Goal: Transaction & Acquisition: Purchase product/service

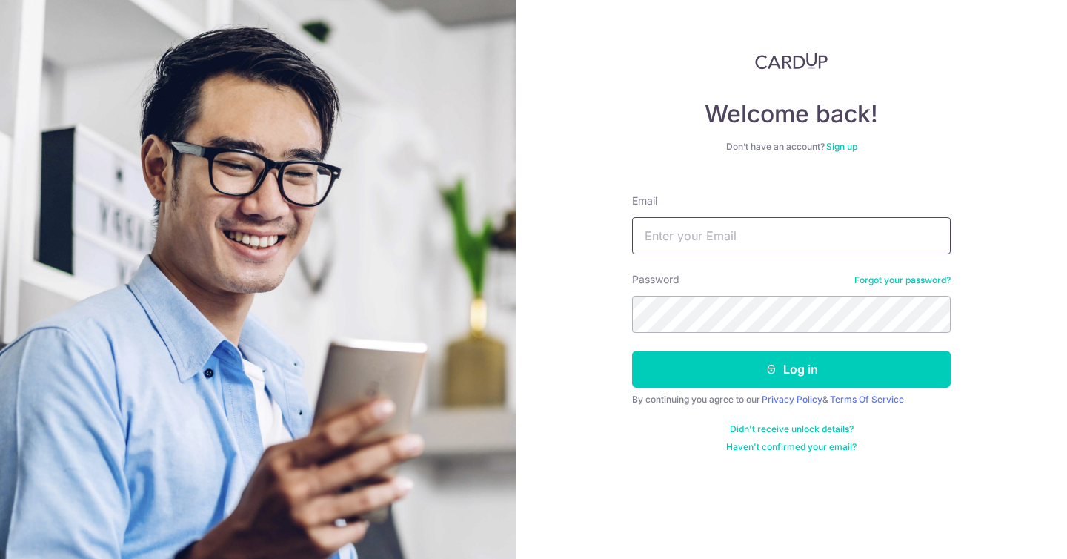
click at [703, 244] on input "Email" at bounding box center [791, 235] width 319 height 37
type input "phoebeandxian@gmail.com"
click at [632, 350] on button "Log in" at bounding box center [791, 368] width 319 height 37
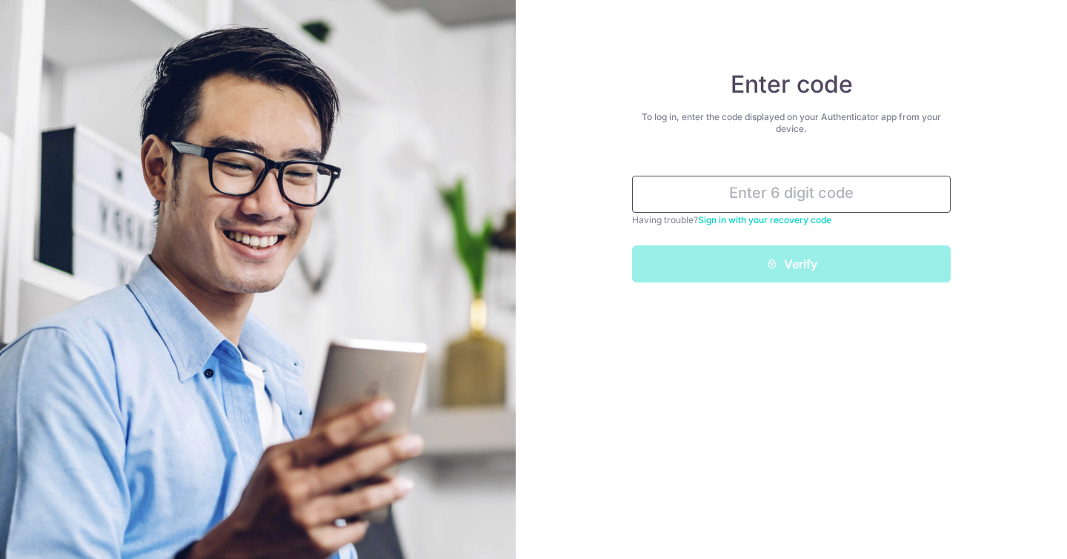
paste input "065722"
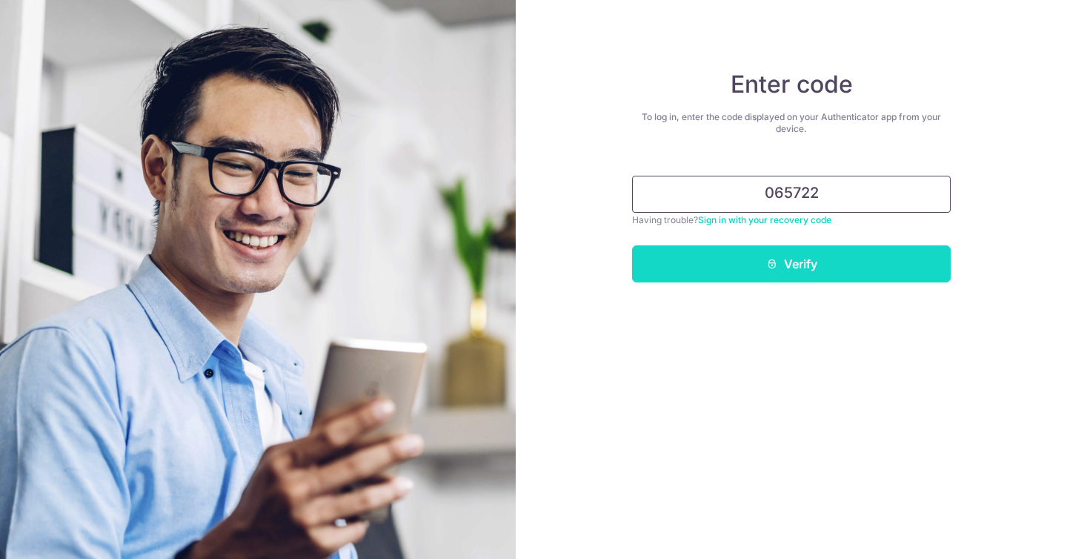
type input "065722"
click at [786, 257] on button "Verify" at bounding box center [791, 263] width 319 height 37
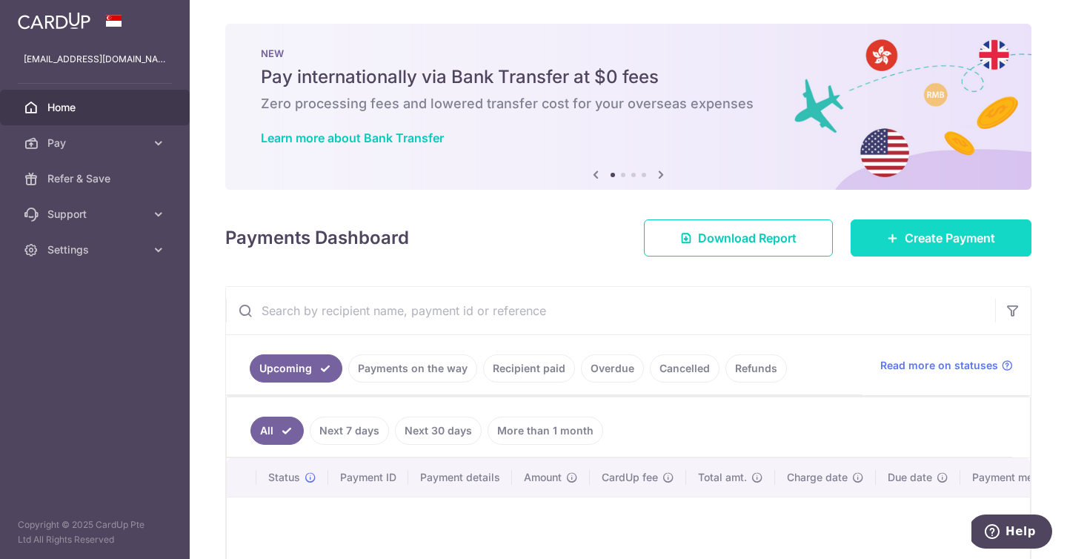
click at [905, 244] on span "Create Payment" at bounding box center [950, 238] width 90 height 18
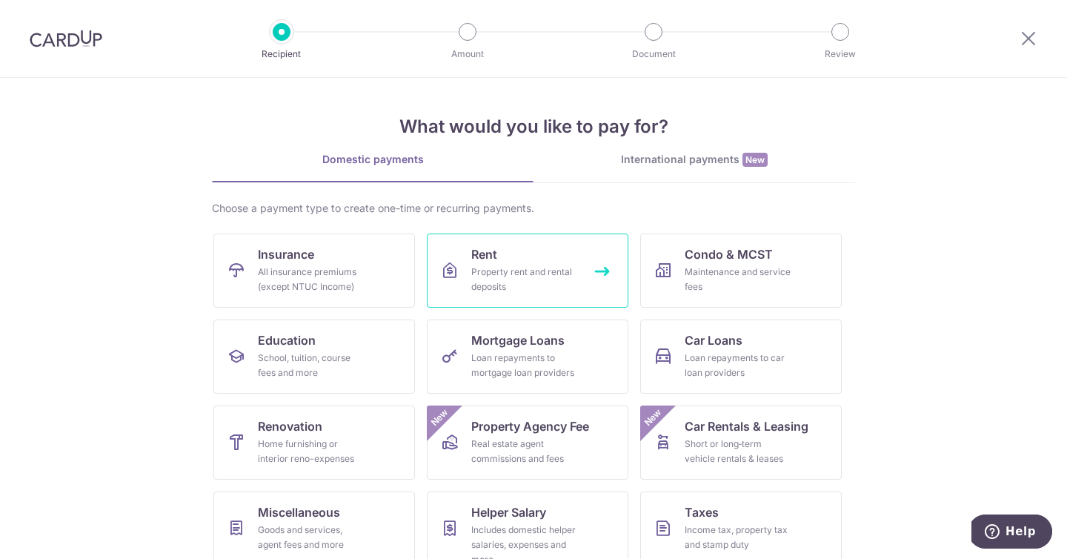
click at [548, 264] on div "Property rent and rental deposits" at bounding box center [524, 279] width 107 height 30
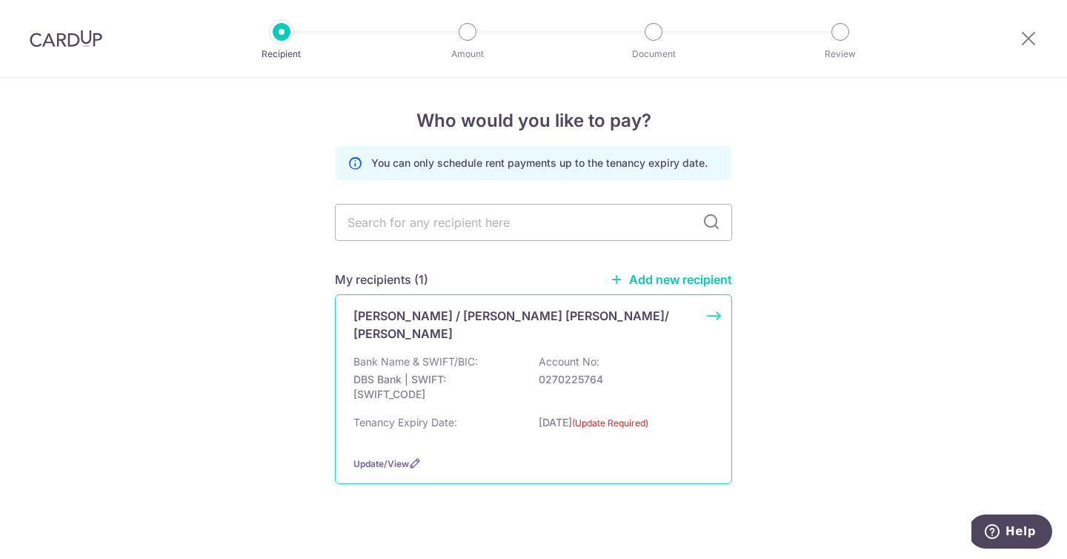
click at [510, 354] on div "Bank Name & SWIFT/BIC: DBS Bank | SWIFT: [SWIFT_CODE] Account No: 0270225764" at bounding box center [533, 381] width 360 height 55
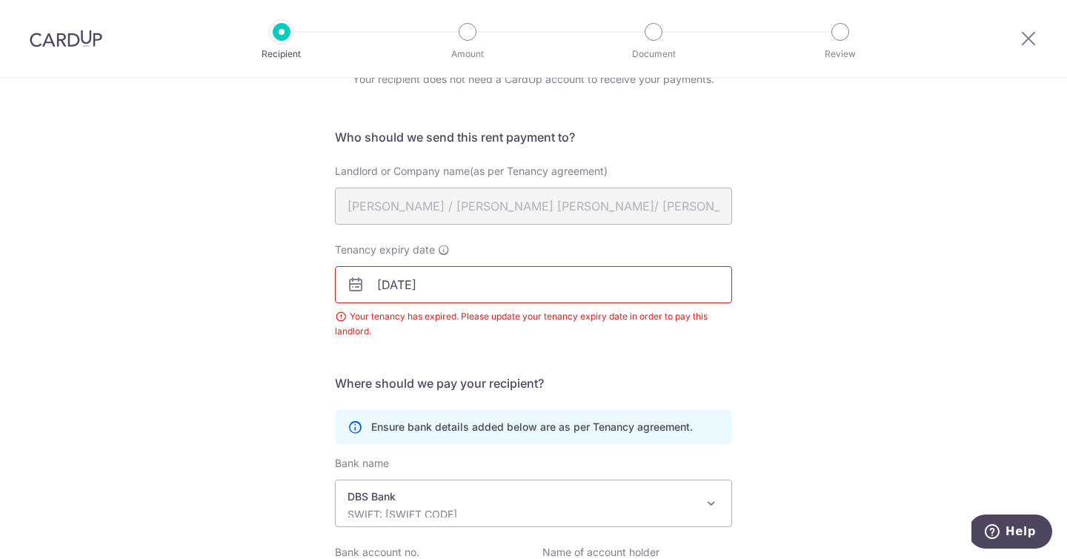
scroll to position [93, 0]
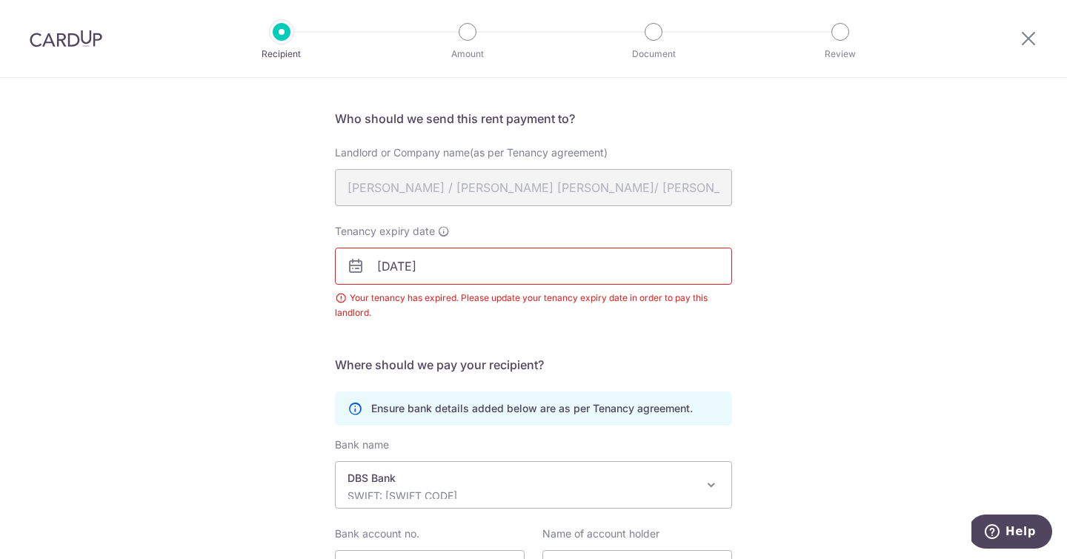
click at [445, 266] on input "09/09/2025" at bounding box center [533, 265] width 397 height 37
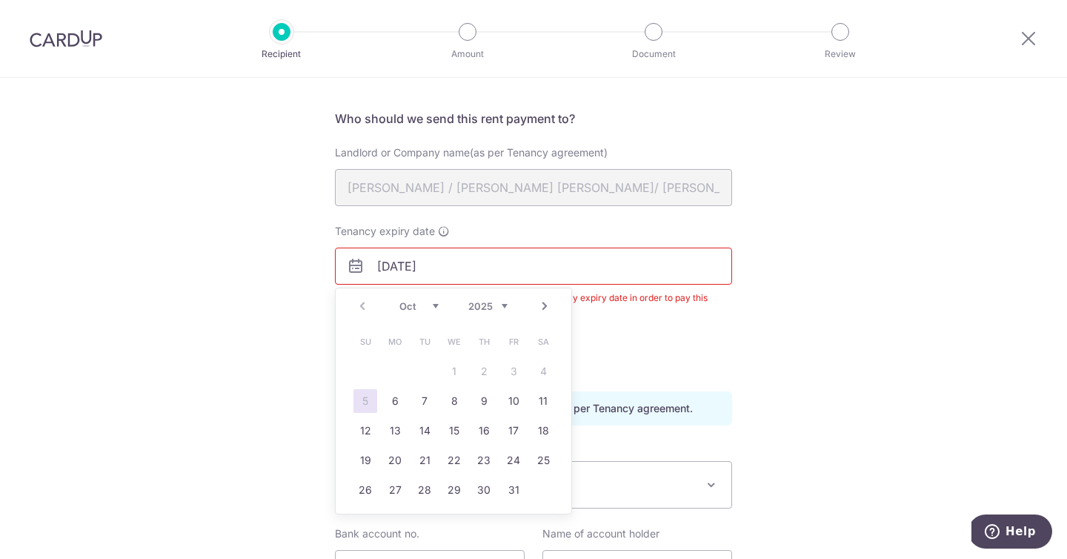
click at [550, 307] on link "Next" at bounding box center [545, 306] width 18 height 18
click at [549, 307] on link "Next" at bounding box center [545, 306] width 18 height 18
click at [364, 312] on link "Prev" at bounding box center [362, 306] width 18 height 18
click at [364, 311] on link "Prev" at bounding box center [362, 306] width 18 height 18
click at [502, 305] on select "2025 2026 2027 2028 2029 2030 2031 2032 2033 2034 2035" at bounding box center [487, 306] width 39 height 12
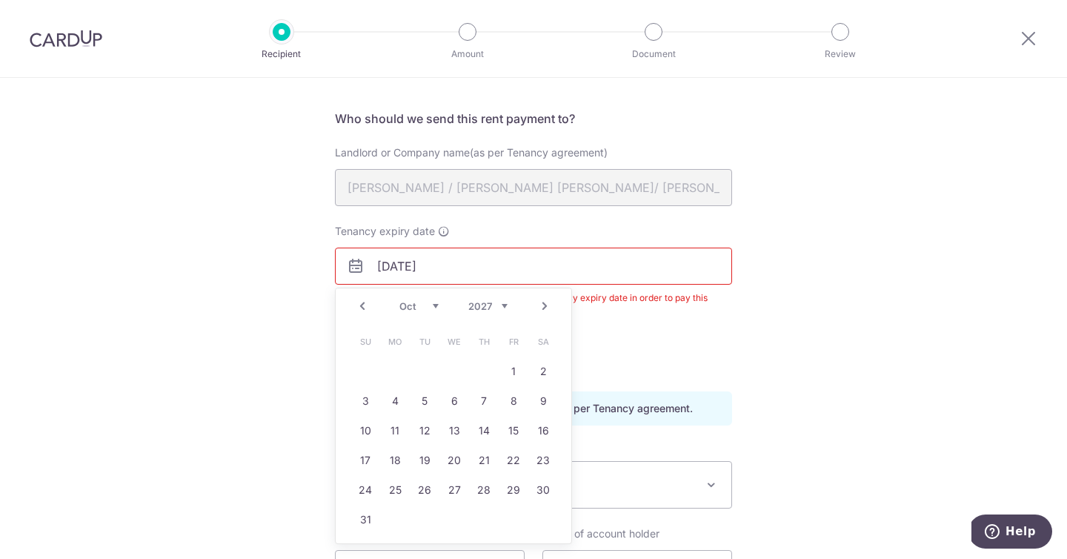
click at [356, 310] on link "Prev" at bounding box center [362, 306] width 18 height 18
click at [482, 403] on link "9" at bounding box center [484, 401] width 24 height 24
type input "09/09/2027"
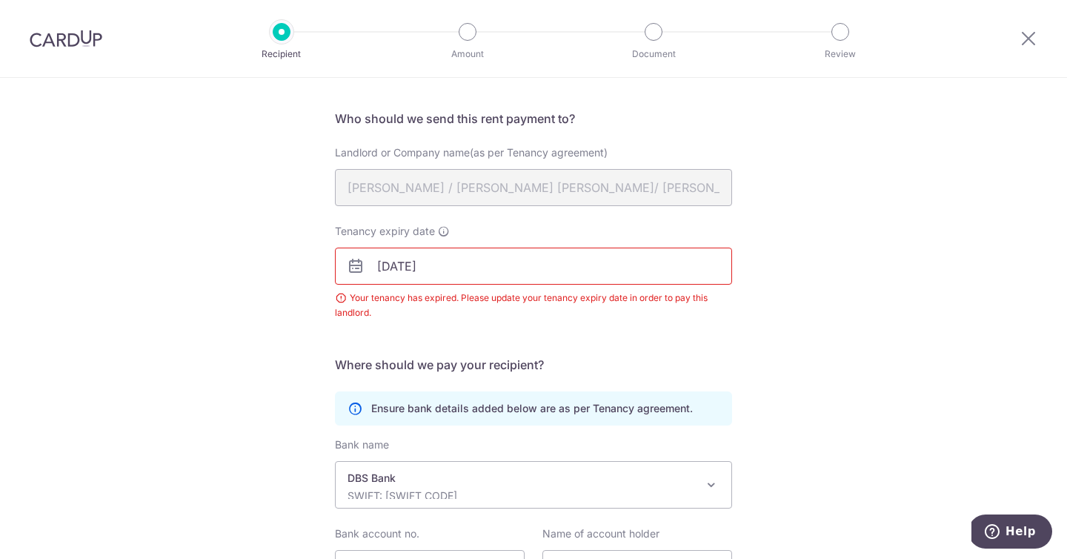
click at [452, 325] on div "Tenancy expiry date 09/09/2027 Your tenancy has expired. Please update your ten…" at bounding box center [533, 281] width 415 height 114
click at [471, 278] on input "09/09/2027" at bounding box center [533, 265] width 397 height 37
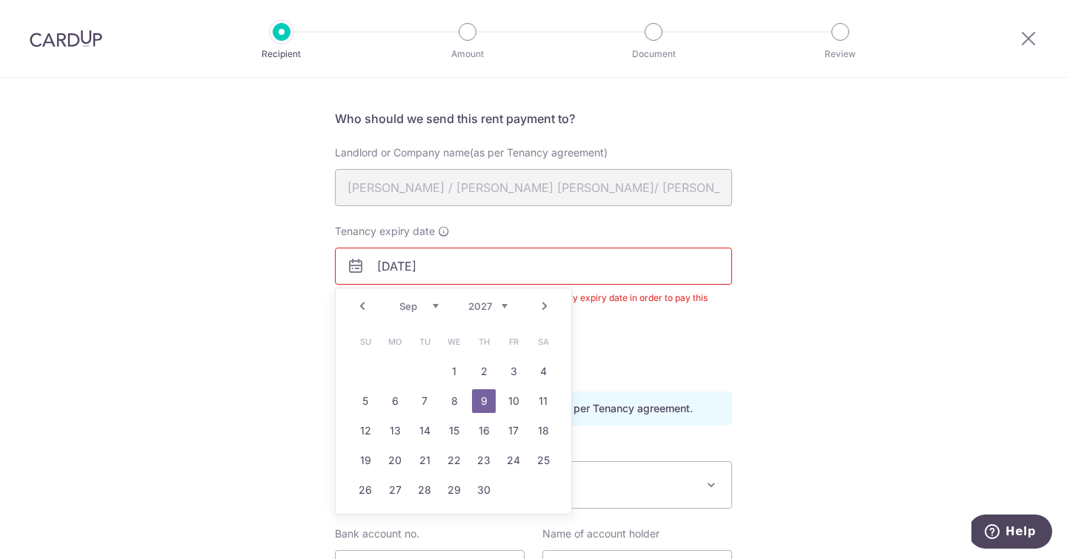
click at [490, 397] on link "9" at bounding box center [484, 401] width 24 height 24
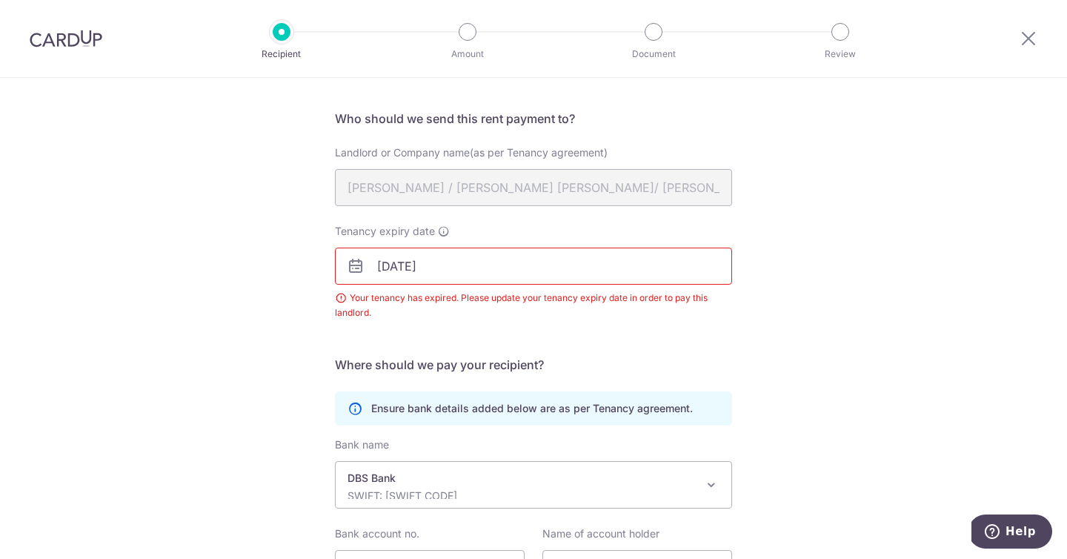
click at [645, 373] on h5 "Where should we pay your recipient?" at bounding box center [533, 365] width 397 height 18
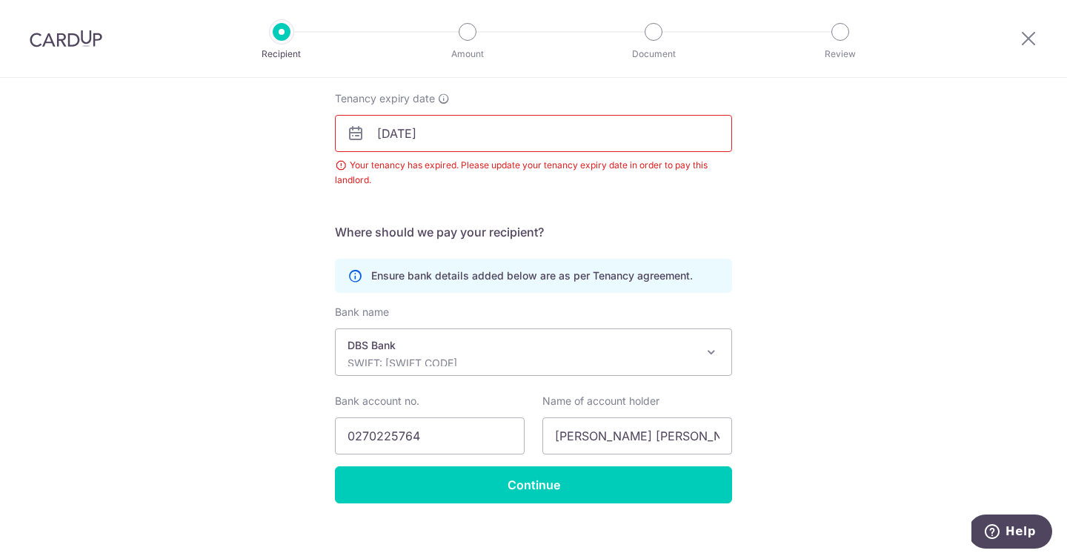
scroll to position [228, 0]
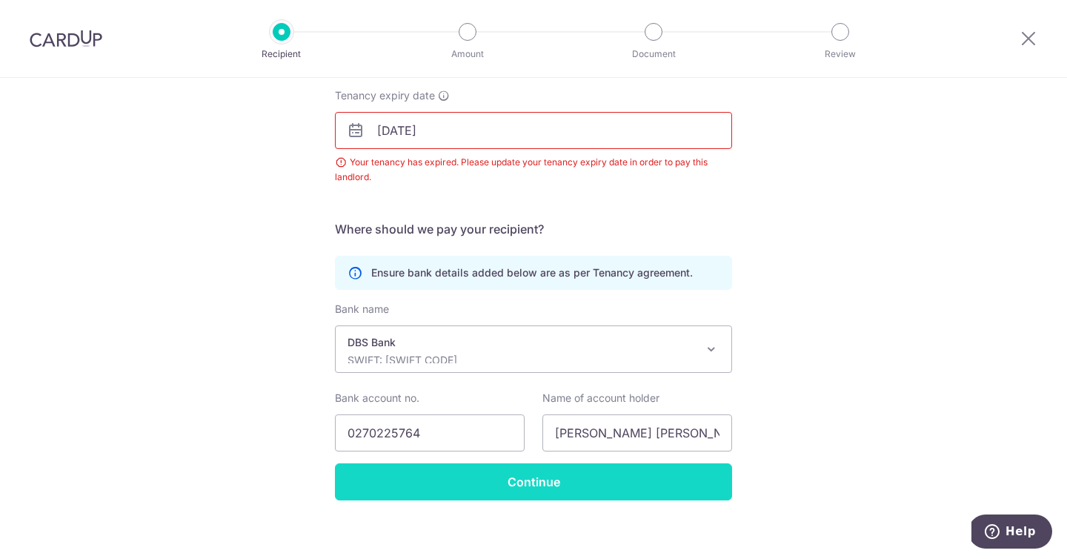
click at [514, 487] on input "Continue" at bounding box center [533, 481] width 397 height 37
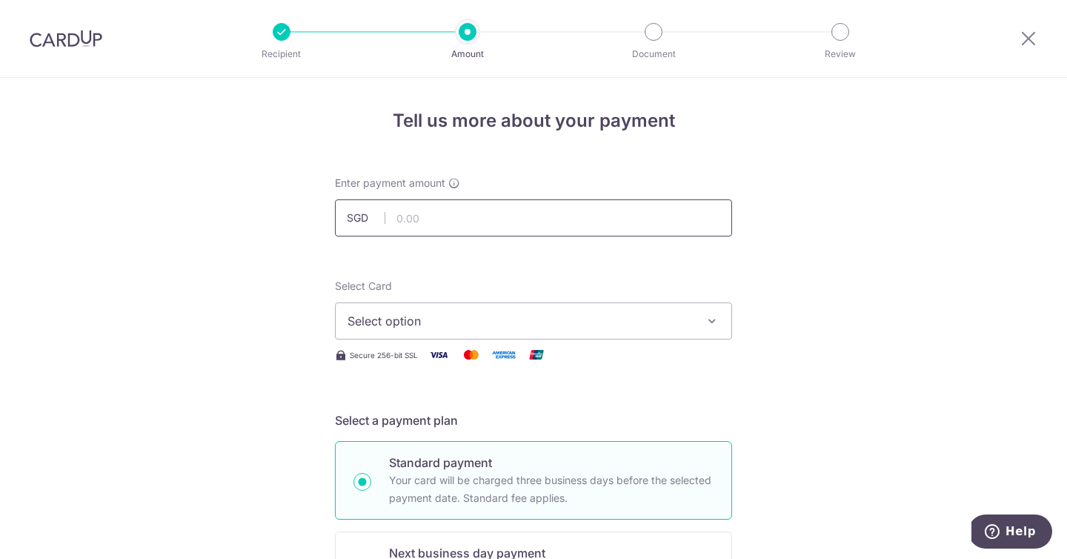
click at [505, 226] on input "text" at bounding box center [533, 217] width 397 height 37
type input "6,000.00"
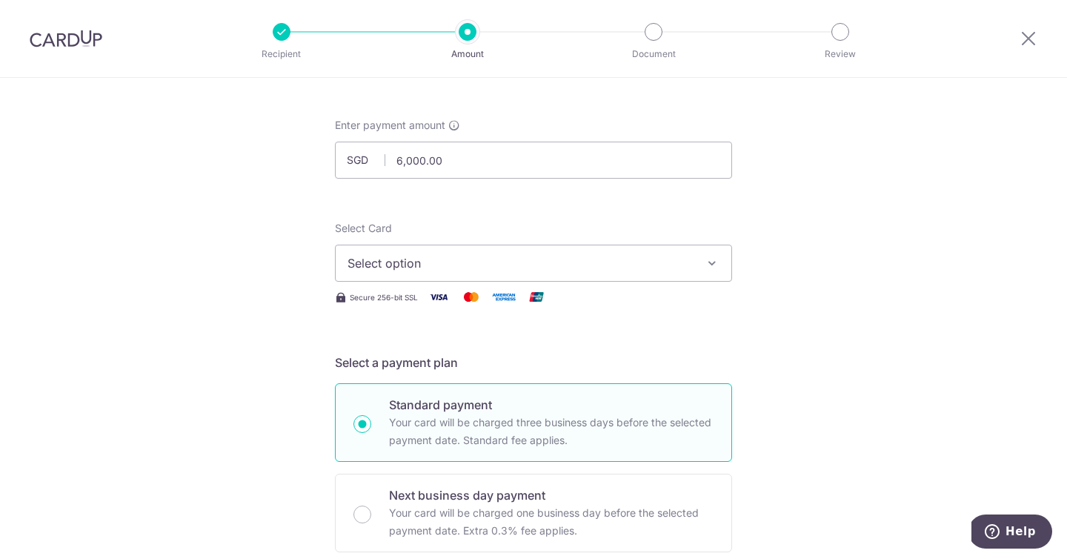
scroll to position [59, 0]
click at [640, 257] on span "Select option" at bounding box center [519, 262] width 345 height 18
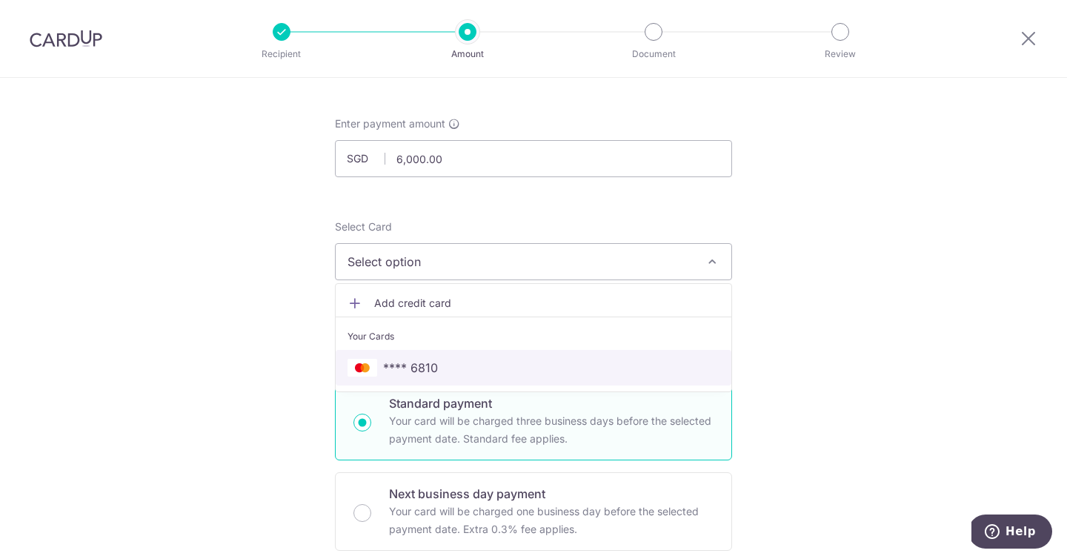
click at [507, 359] on span "**** 6810" at bounding box center [533, 368] width 372 height 18
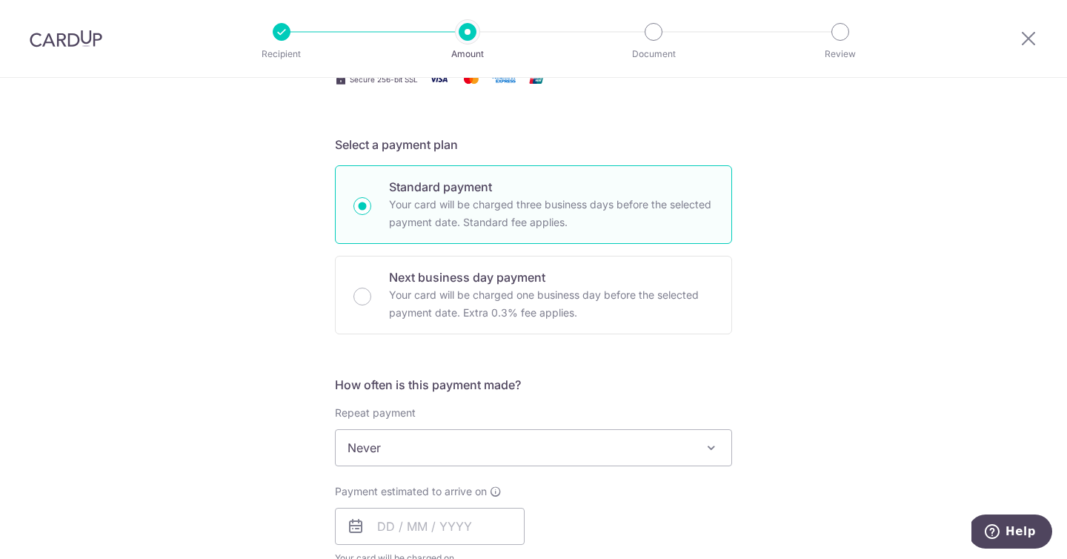
scroll to position [318, 0]
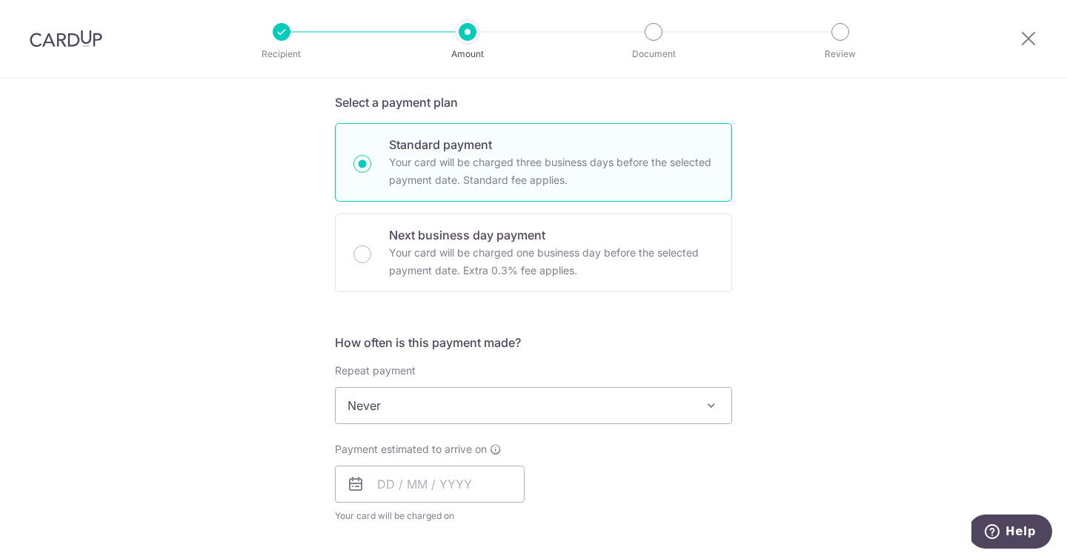
click at [436, 403] on span "Never" at bounding box center [534, 405] width 396 height 36
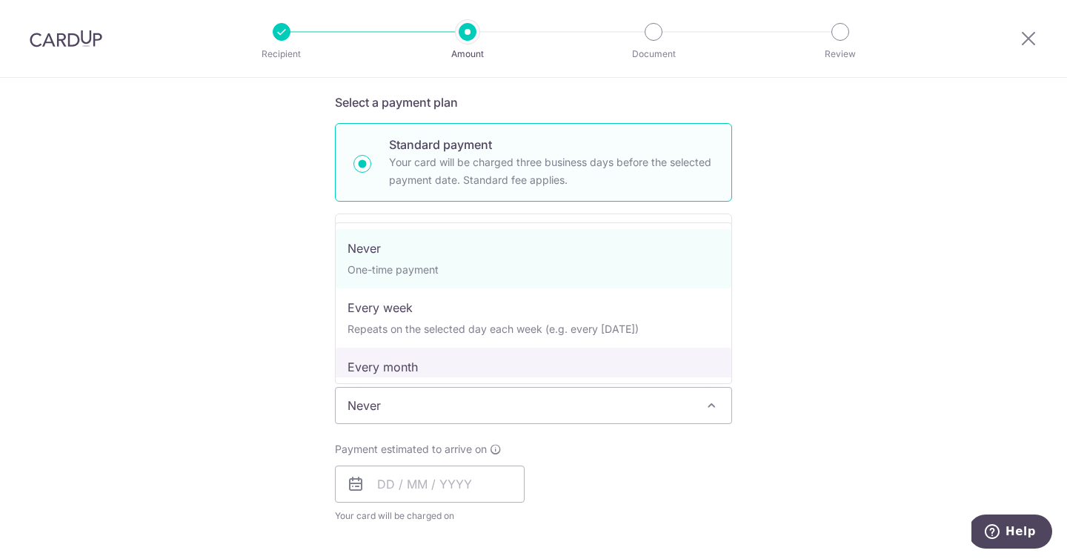
select select "3"
type input "09/09/2027"
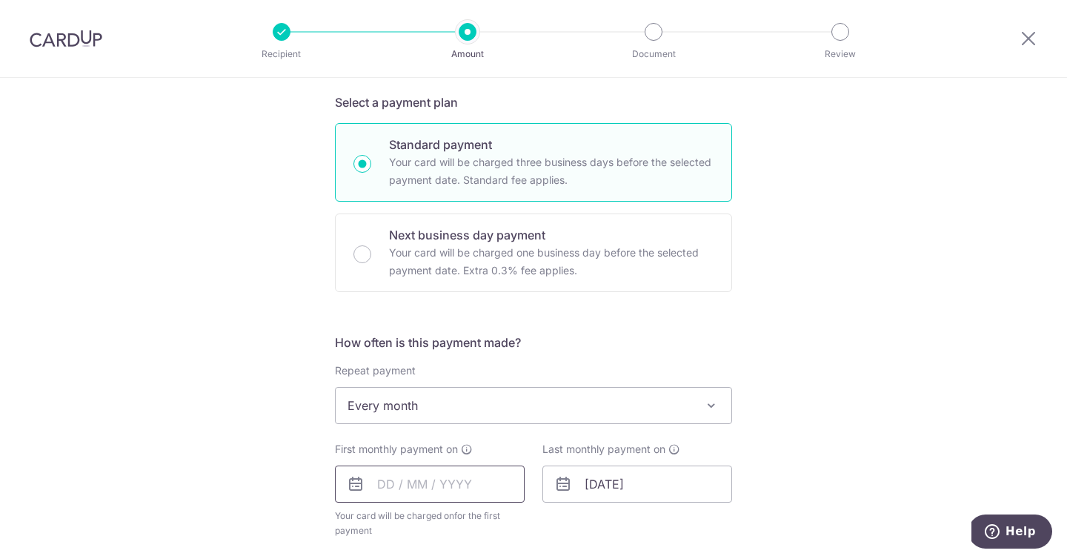
click at [441, 484] on input "text" at bounding box center [430, 483] width 190 height 37
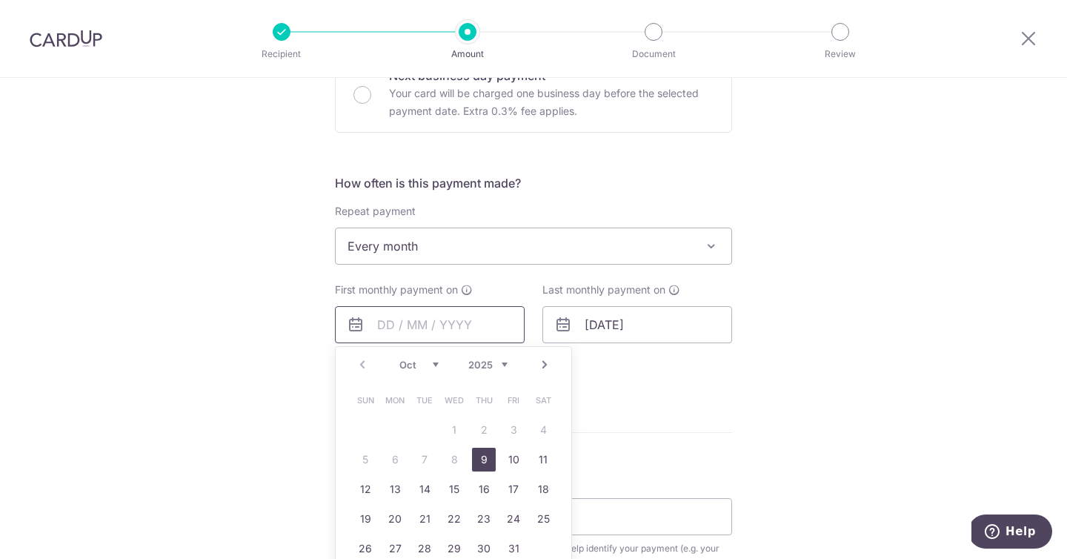
scroll to position [482, 0]
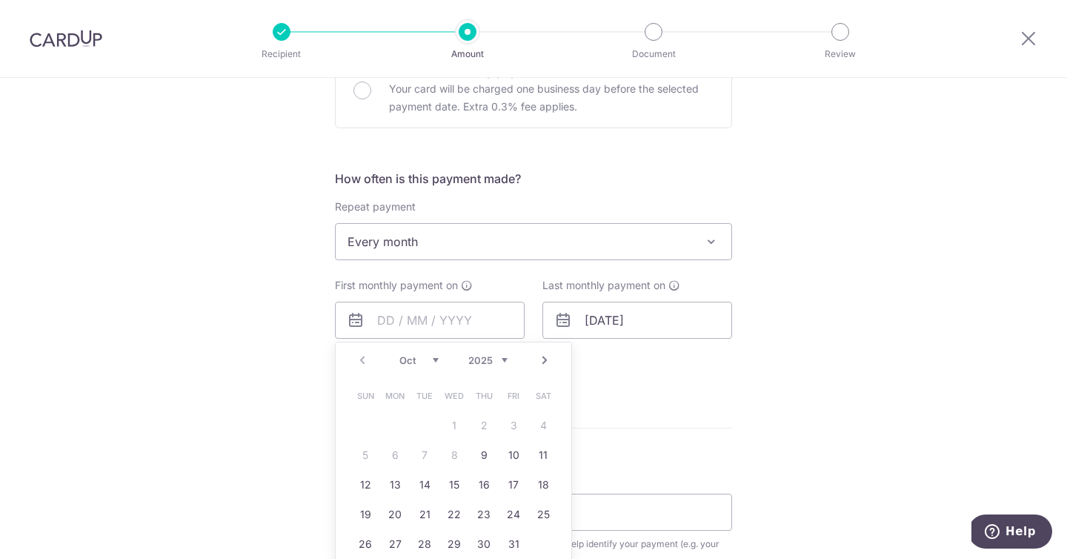
click at [710, 431] on form "Enter payment amount SGD 6,000.00 6000.00 Select Card **** 6810 Add credit card…" at bounding box center [533, 288] width 397 height 1188
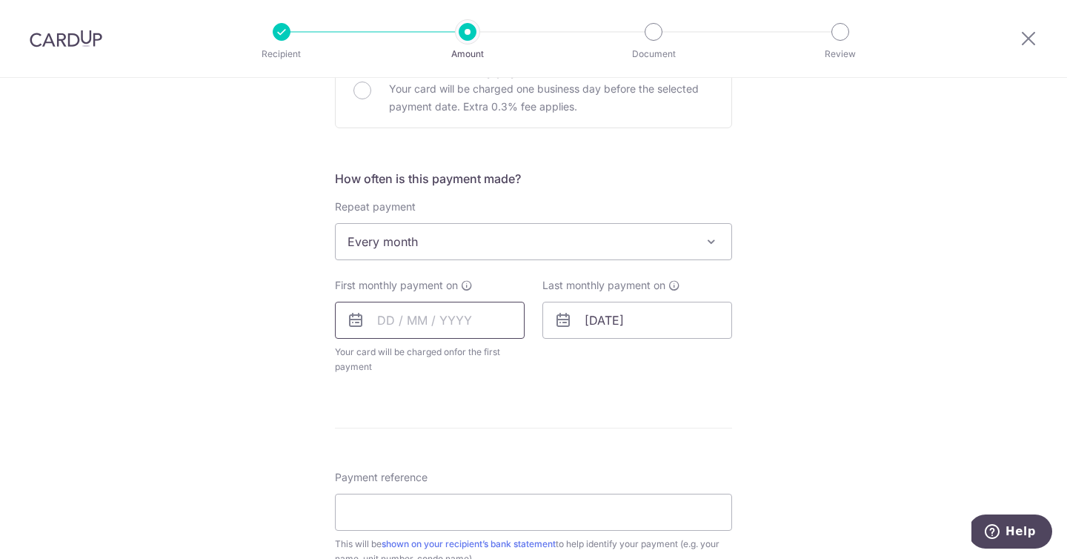
click at [468, 316] on input "text" at bounding box center [430, 320] width 190 height 37
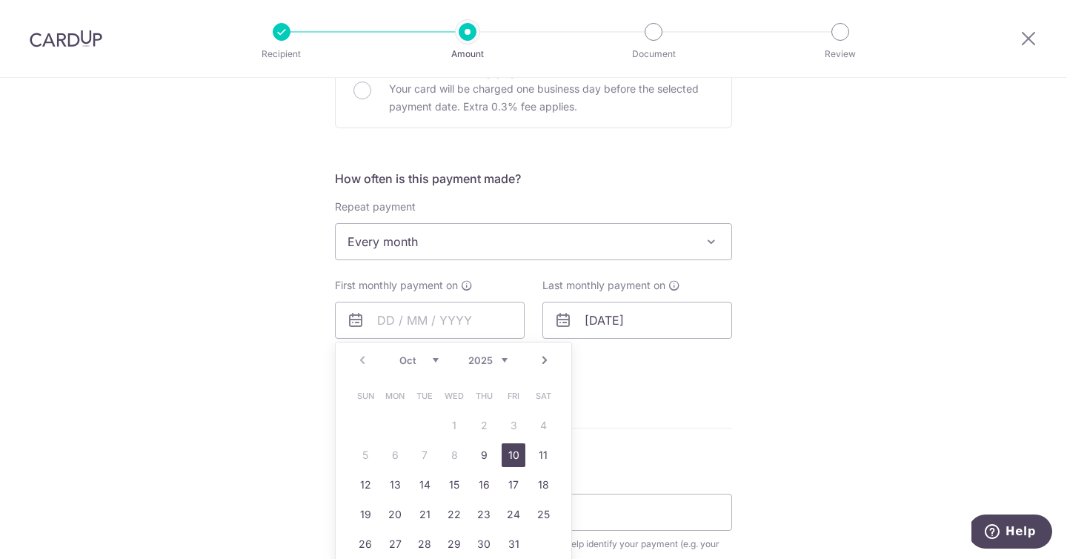
click at [507, 452] on link "10" at bounding box center [514, 455] width 24 height 24
type input "10/10/2025"
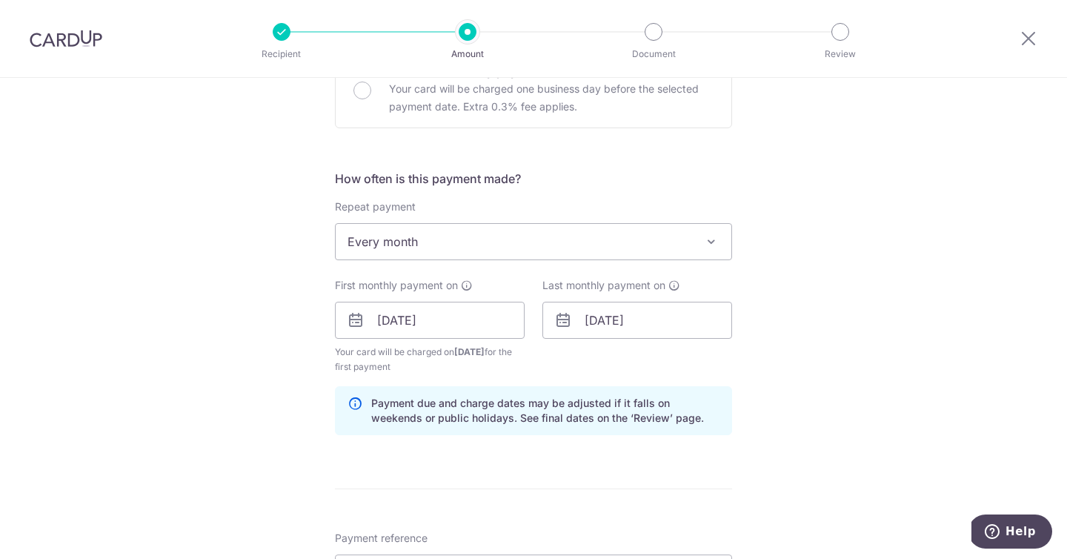
click at [619, 381] on div "How often is this payment made? Repeat payment Never Every week Every month Eve…" at bounding box center [533, 308] width 397 height 277
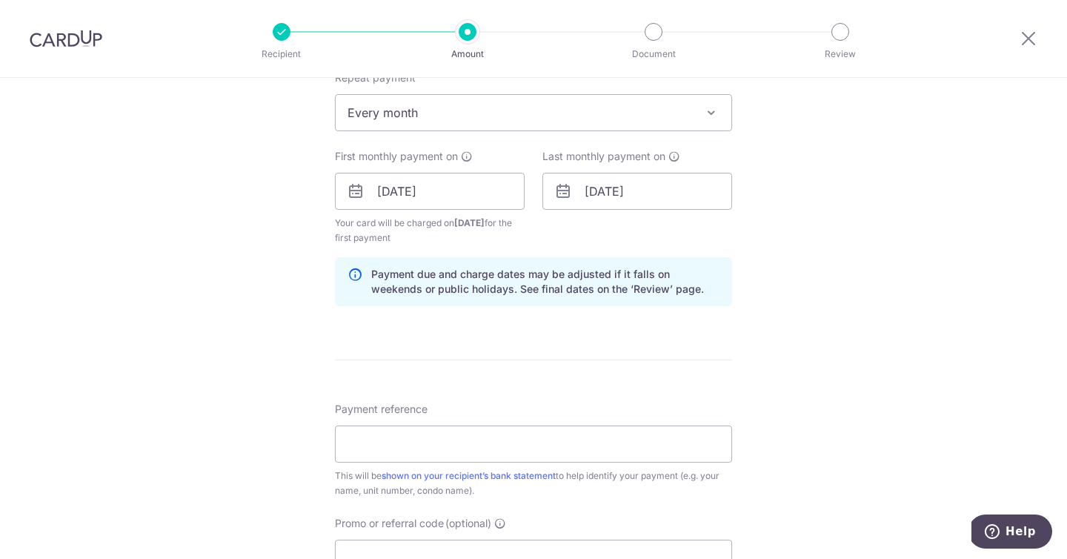
scroll to position [653, 0]
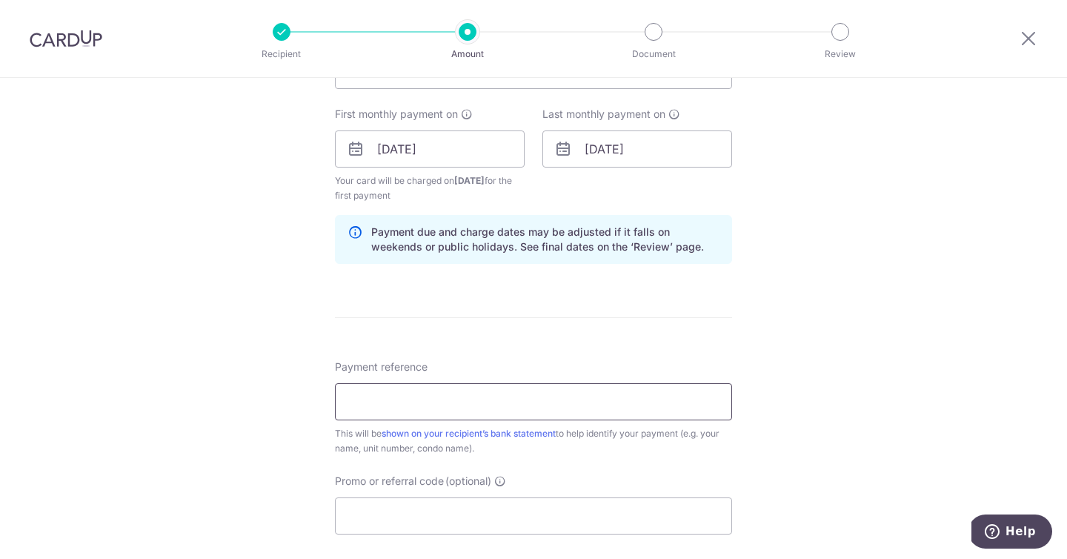
click at [582, 395] on input "Payment reference" at bounding box center [533, 401] width 397 height 37
type input "Maplewoods 613"
click at [479, 510] on input "Promo or referral code (optional)" at bounding box center [533, 515] width 397 height 37
paste input "SAVERENT179"
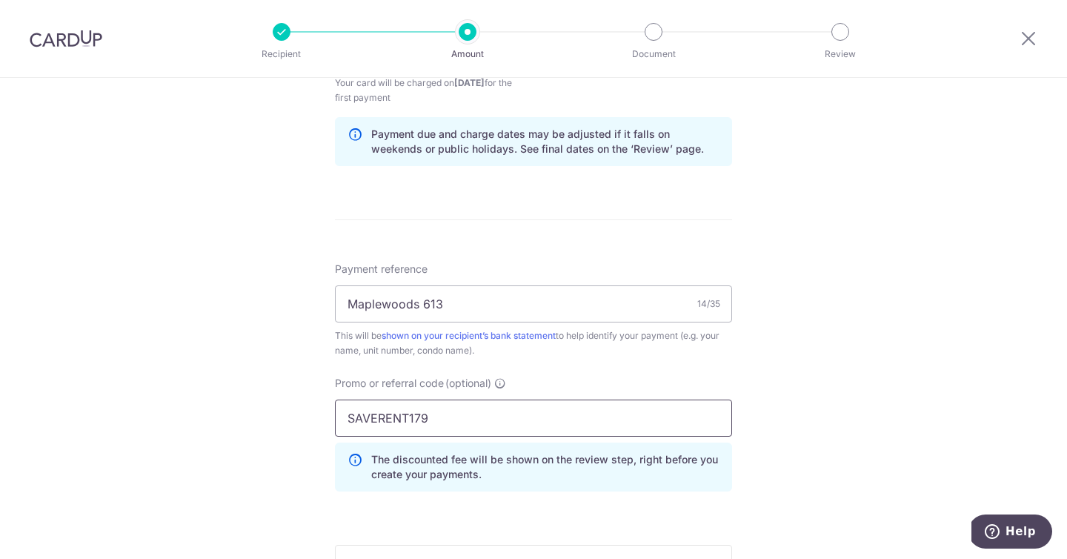
scroll to position [994, 0]
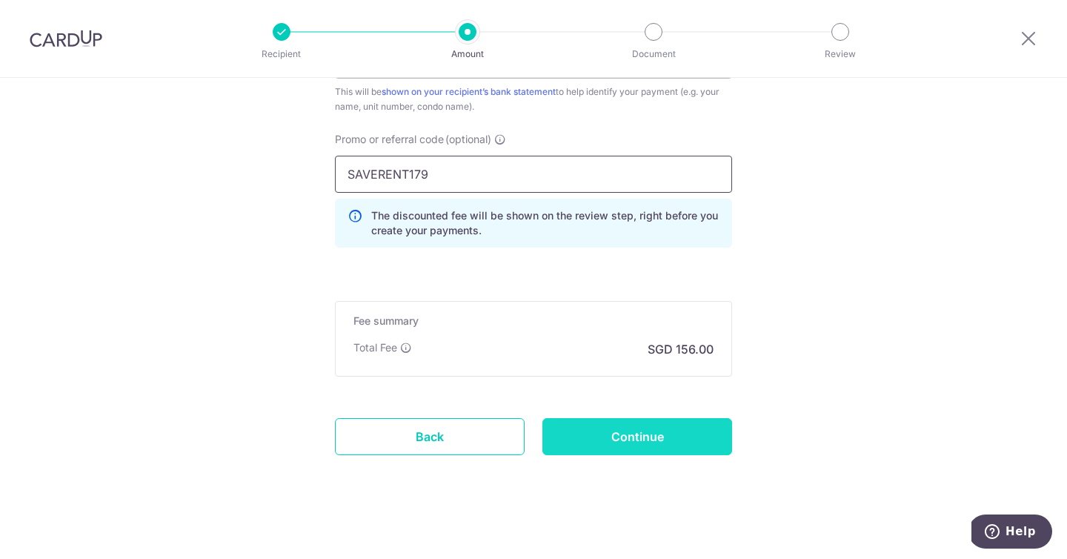
type input "SAVERENT179"
click at [605, 433] on input "Continue" at bounding box center [637, 436] width 190 height 37
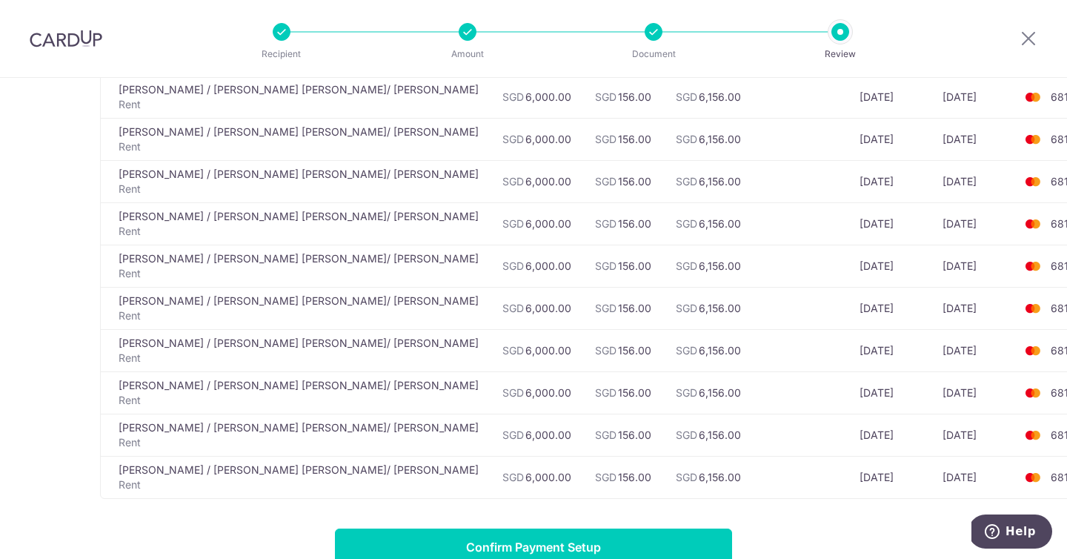
scroll to position [907, 0]
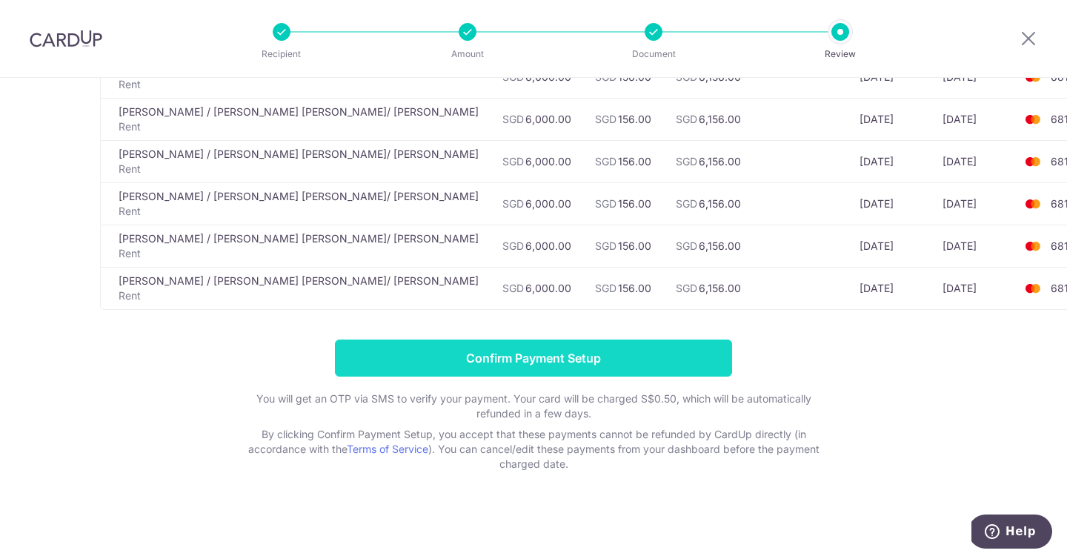
click at [556, 356] on input "Confirm Payment Setup" at bounding box center [533, 357] width 397 height 37
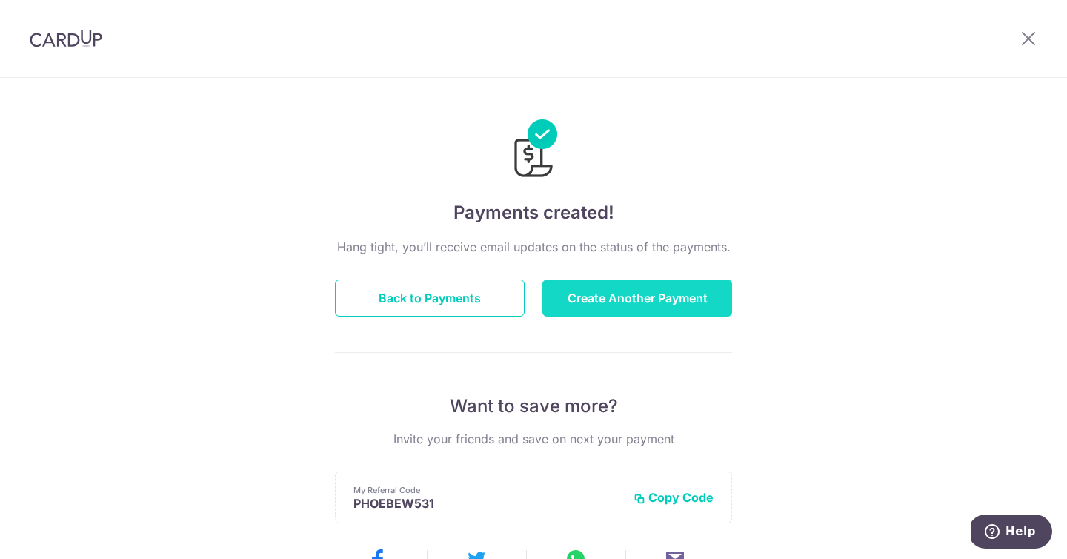
click at [586, 292] on button "Create Another Payment" at bounding box center [637, 297] width 190 height 37
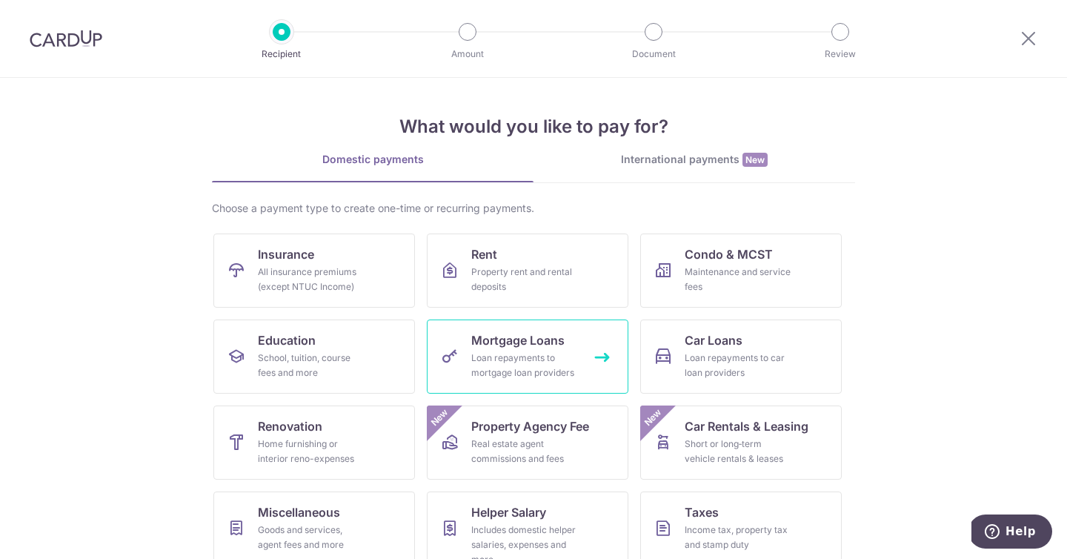
click at [515, 340] on span "Mortgage Loans" at bounding box center [517, 340] width 93 height 18
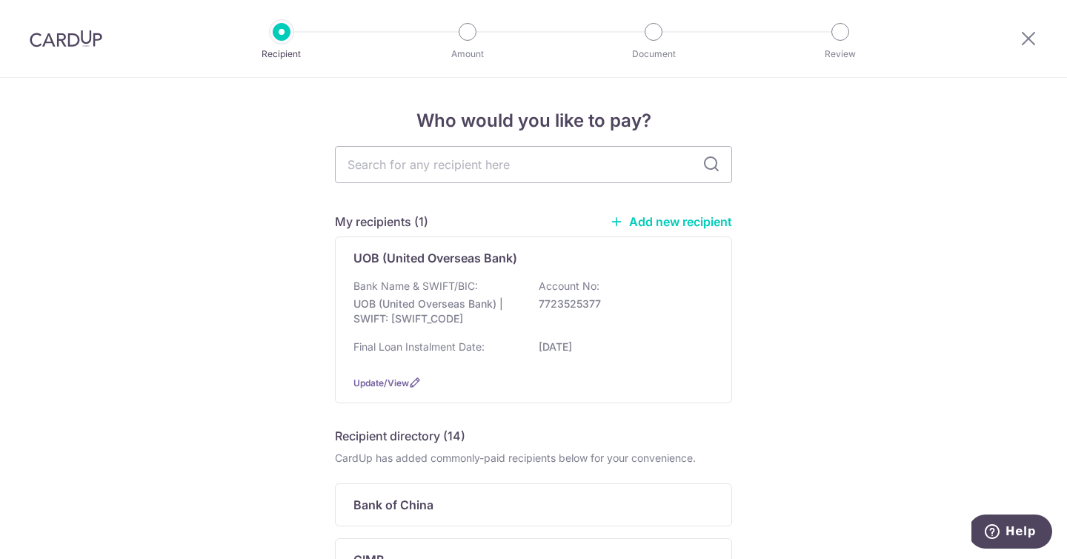
click at [515, 341] on div "Final Loan Instalment Date: 09/03/2026" at bounding box center [533, 351] width 360 height 24
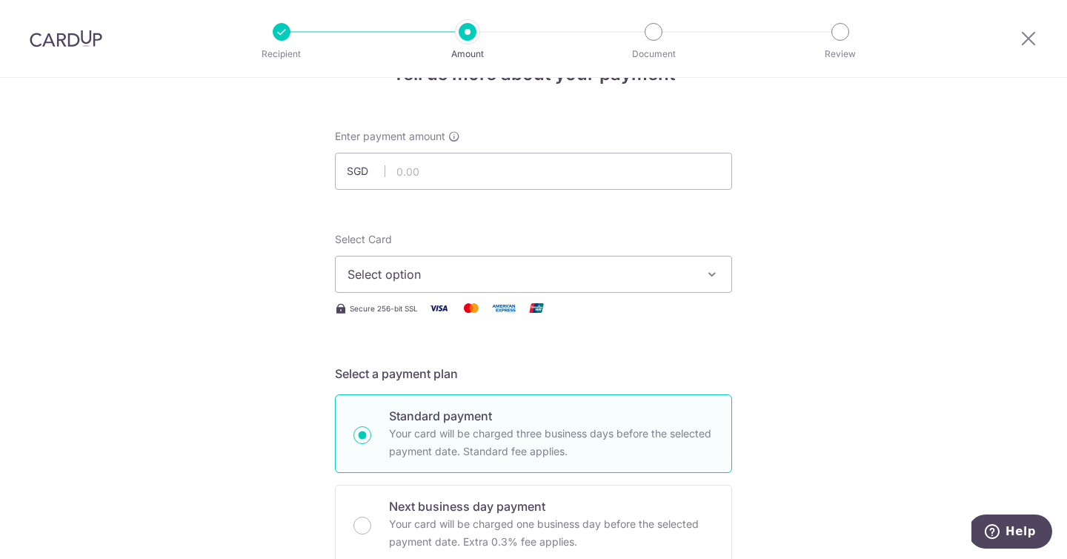
scroll to position [33, 0]
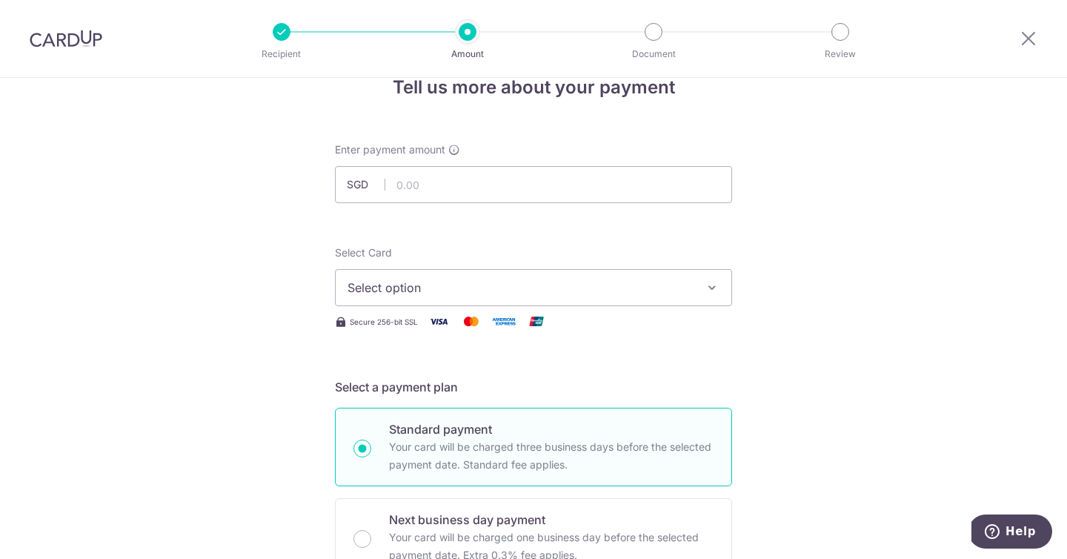
click at [516, 287] on span "Select option" at bounding box center [519, 288] width 345 height 18
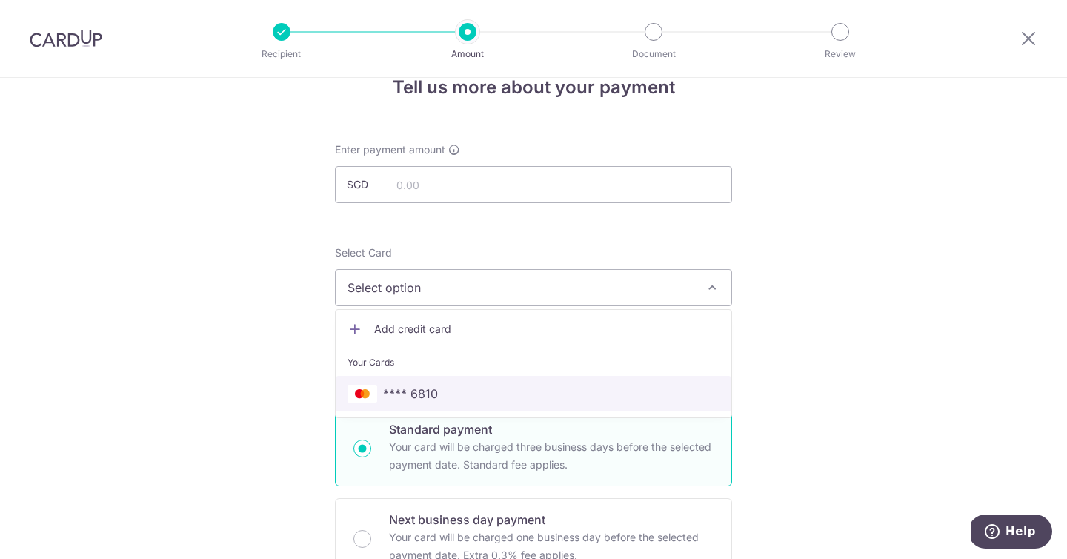
click at [474, 384] on span "**** 6810" at bounding box center [533, 393] width 372 height 18
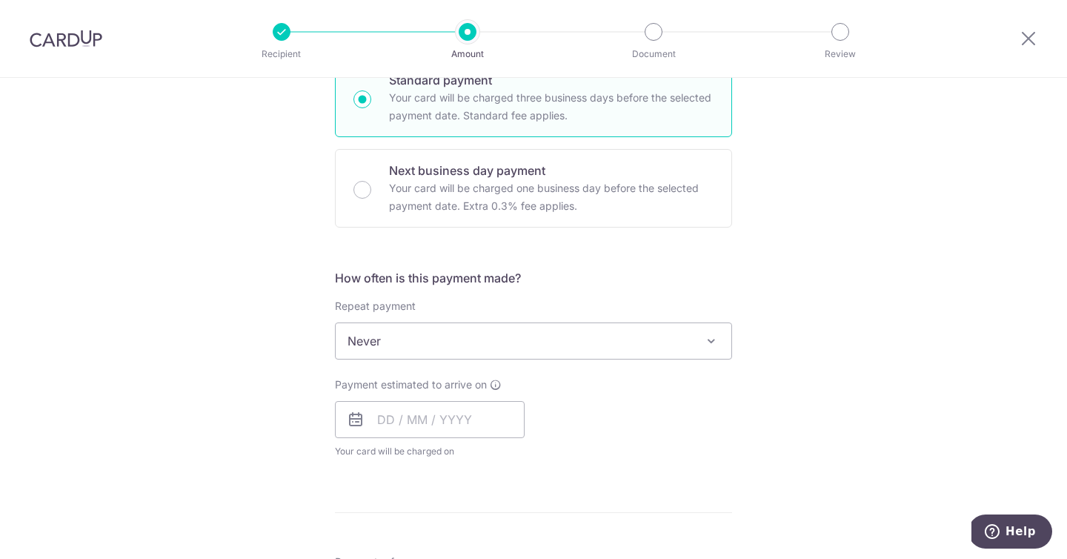
scroll to position [0, 0]
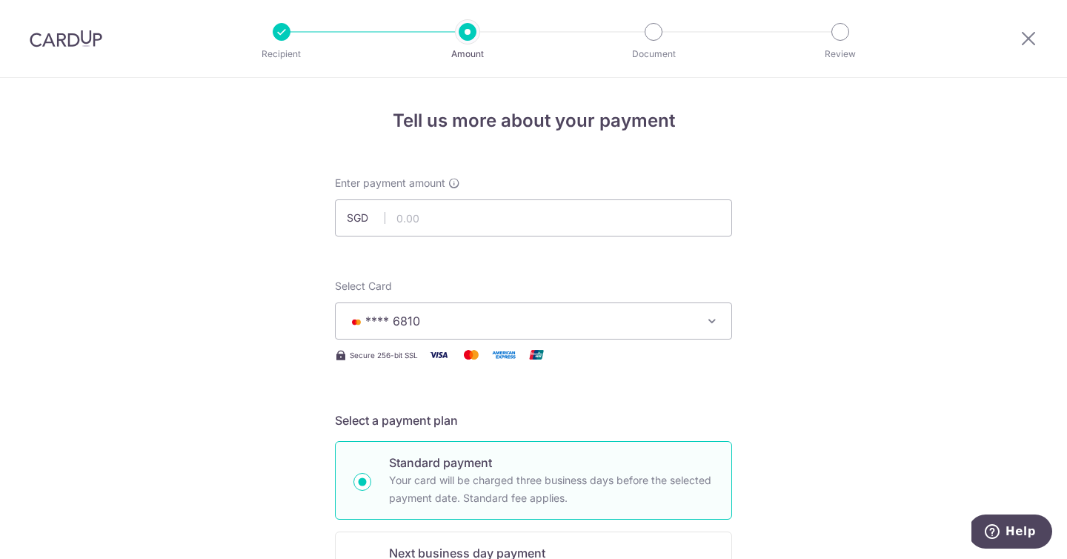
click at [87, 39] on img at bounding box center [66, 39] width 73 height 18
click at [413, 231] on input "text" at bounding box center [533, 217] width 397 height 37
paste input "SGD 1,728."
paste input "96"
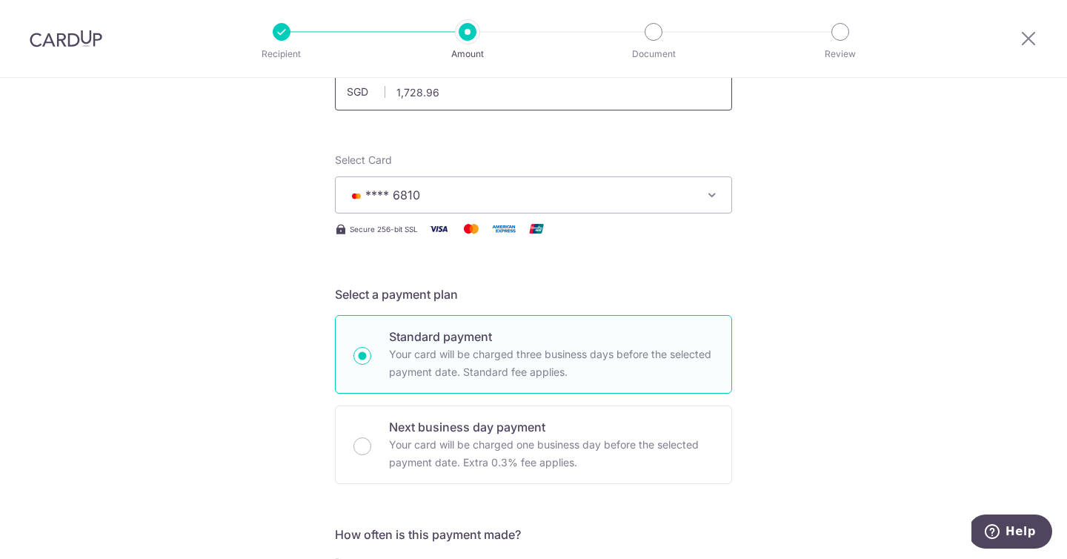
scroll to position [341, 0]
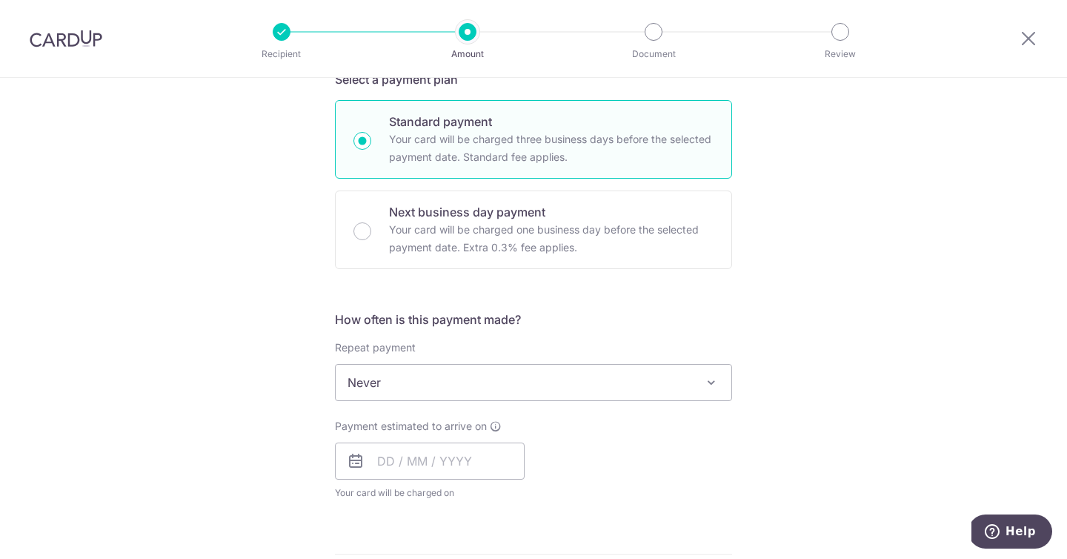
type input "1,728.96"
click at [483, 397] on span "Never" at bounding box center [534, 382] width 396 height 36
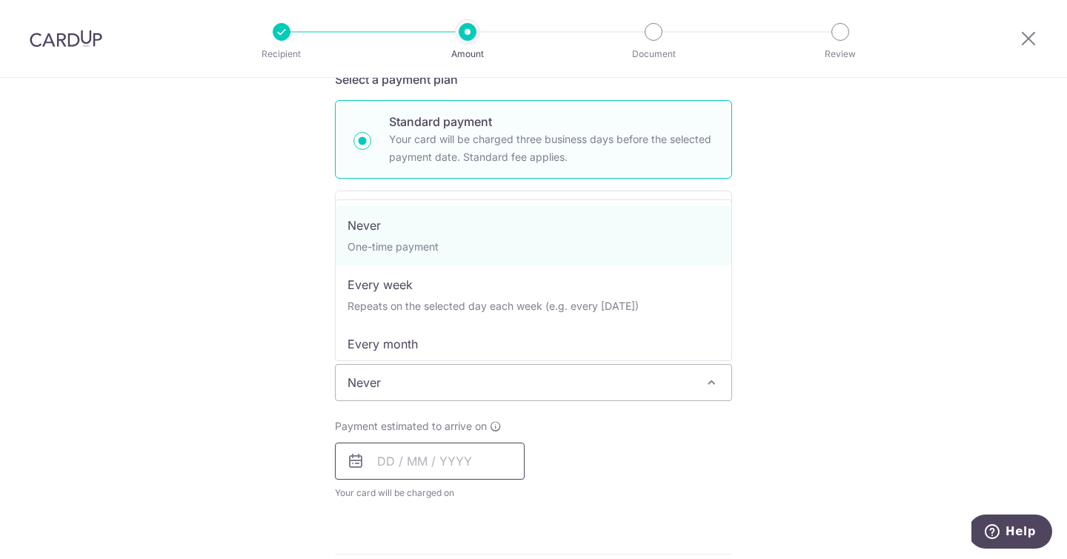
click at [447, 454] on input "text" at bounding box center [430, 460] width 190 height 37
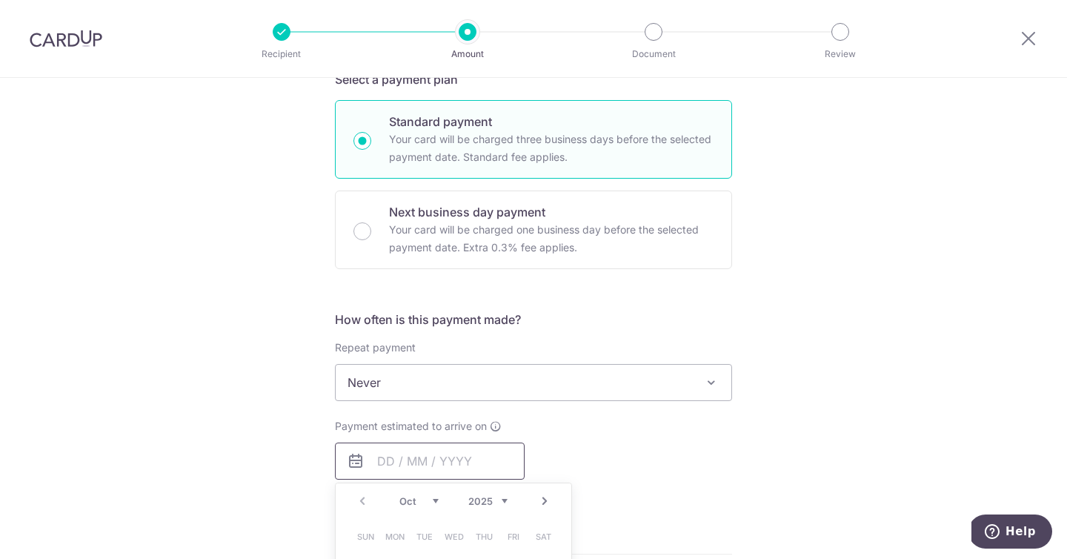
click at [447, 454] on input "text" at bounding box center [430, 460] width 190 height 37
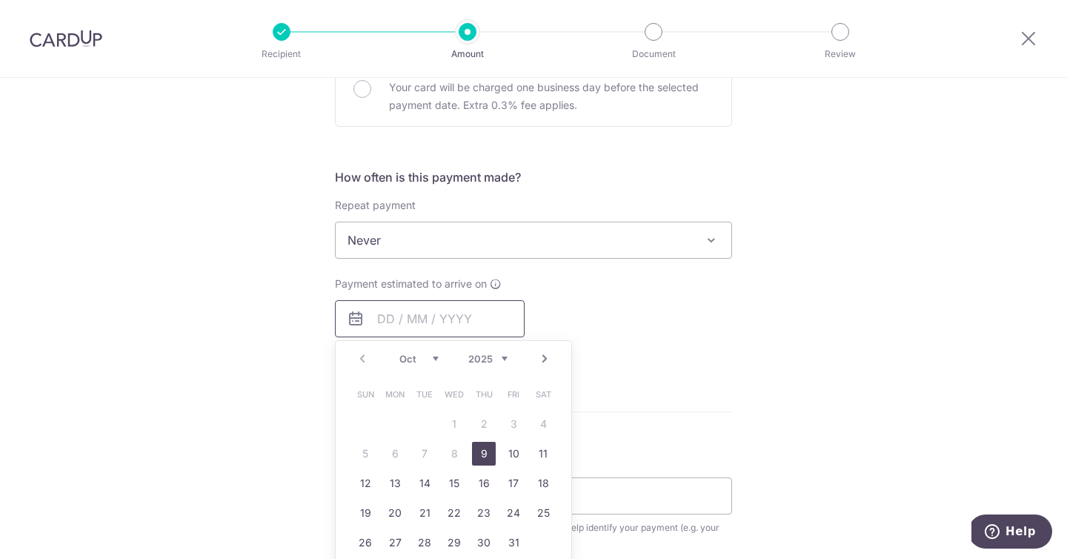
scroll to position [484, 0]
click at [516, 449] on link "10" at bounding box center [514, 453] width 24 height 24
type input "[DATE]"
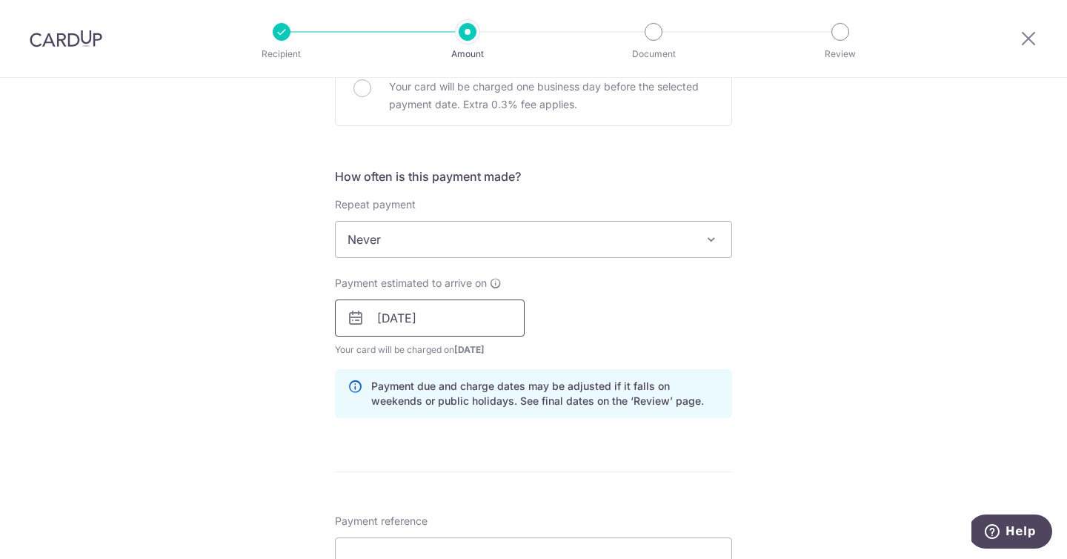
click at [467, 327] on input "10/10/2025" at bounding box center [430, 317] width 190 height 37
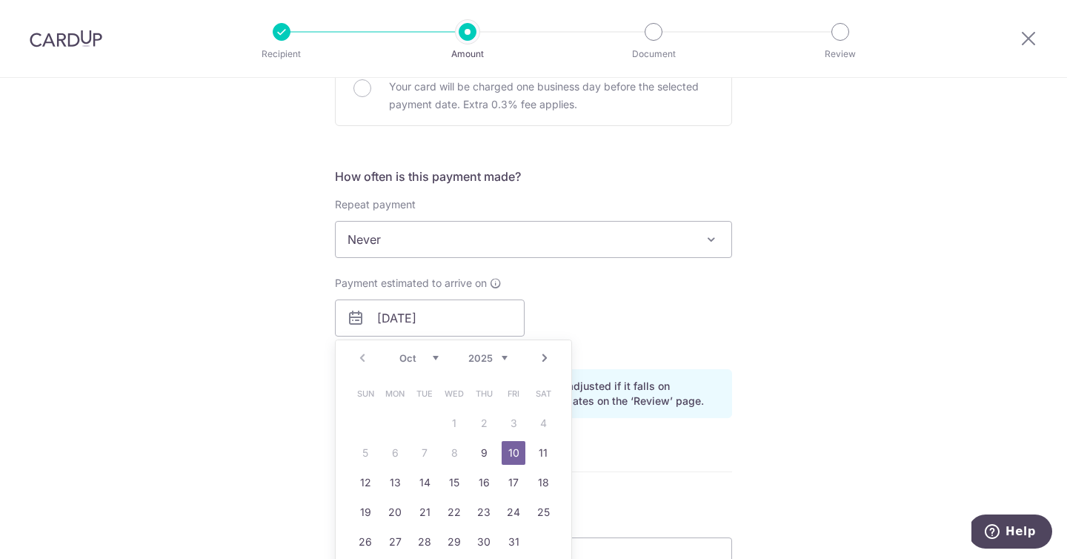
click at [642, 280] on div "Payment estimated to arrive on 10/10/2025 Prev Next Oct Nov Dec 2025 2026 2027 …" at bounding box center [533, 316] width 415 height 81
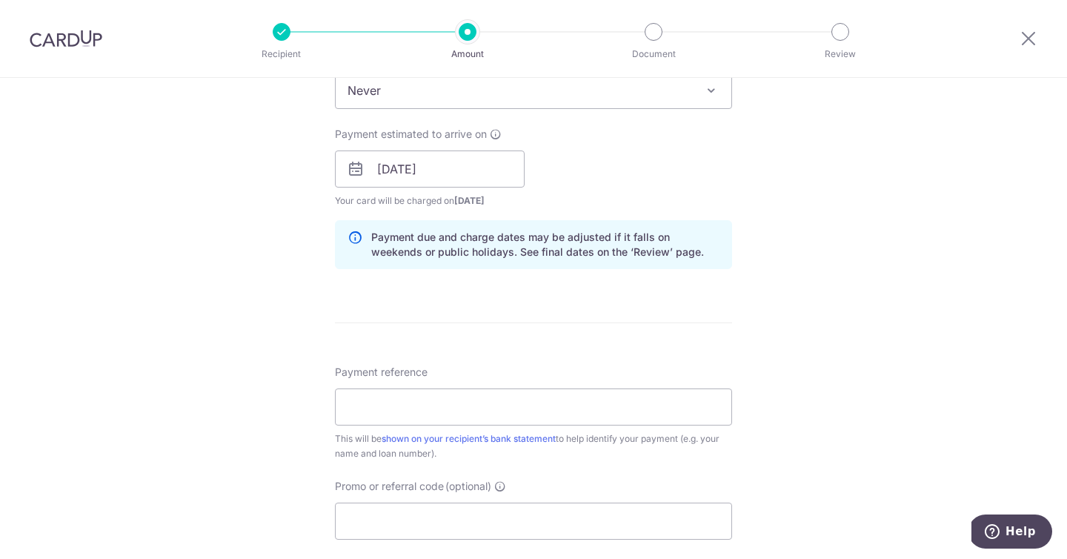
scroll to position [713, 0]
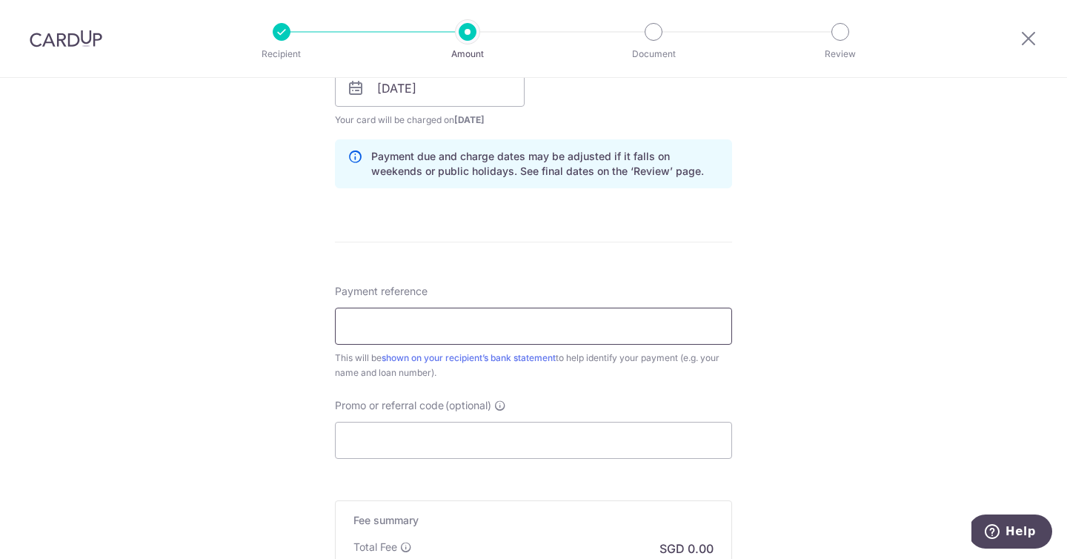
click at [581, 316] on input "Payment reference" at bounding box center [533, 325] width 397 height 37
type input "Maplewoods 613"
click at [481, 427] on input "Promo or referral code (optional)" at bounding box center [533, 440] width 397 height 37
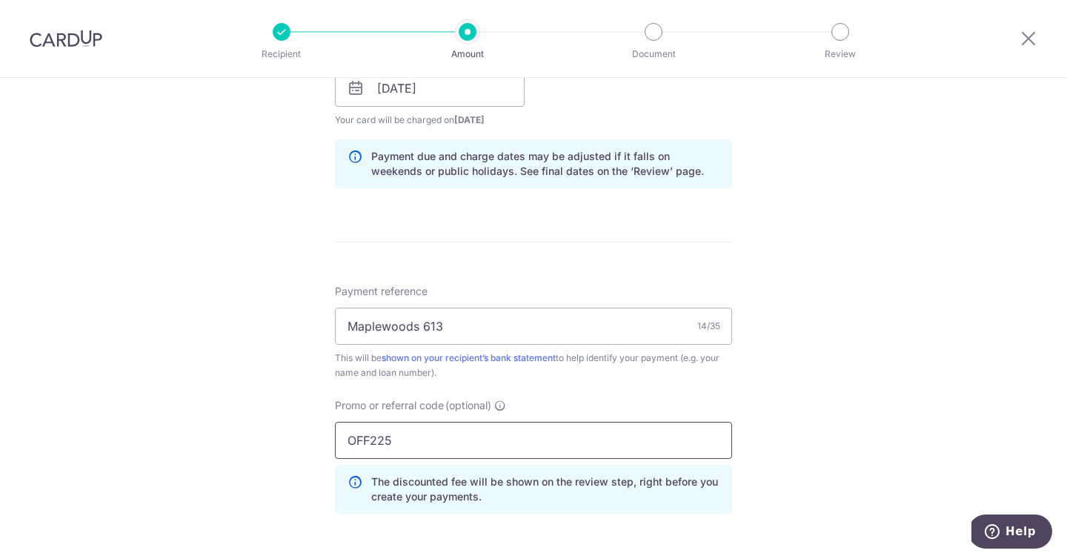
type input "OFF225"
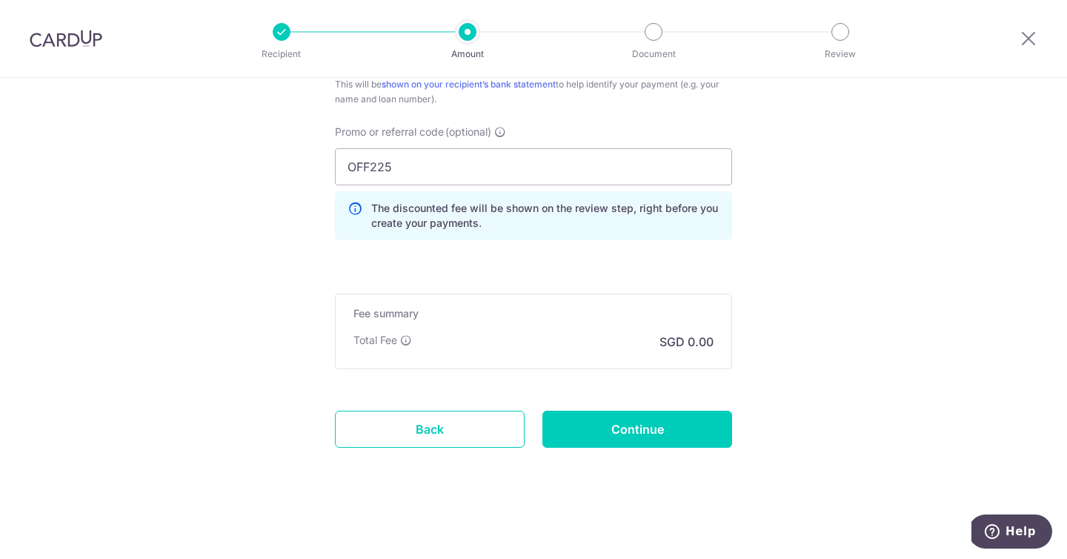
click at [620, 444] on input "Continue" at bounding box center [637, 428] width 190 height 37
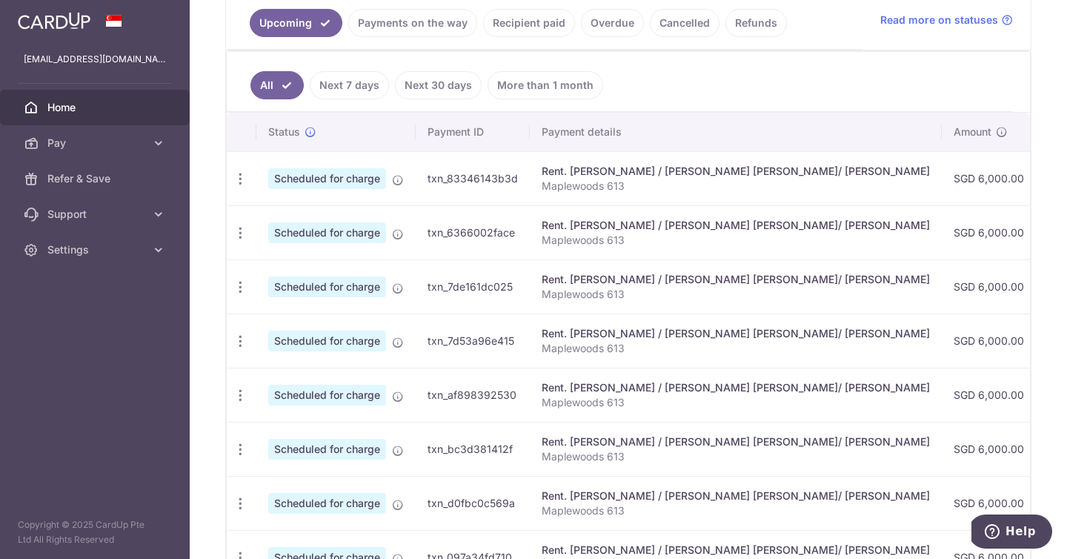
scroll to position [587, 0]
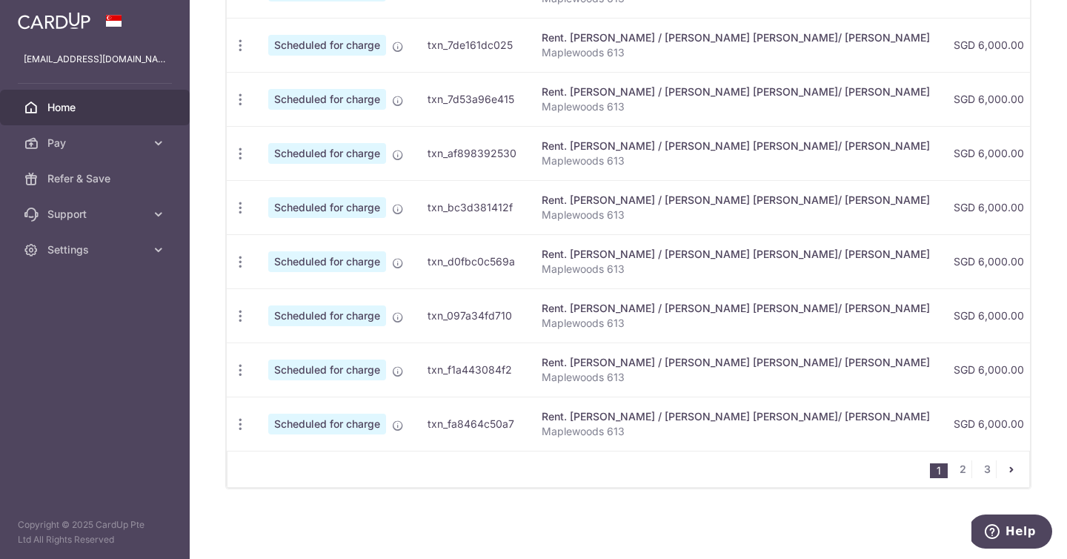
click at [973, 470] on ul "1 2 3" at bounding box center [979, 469] width 99 height 18
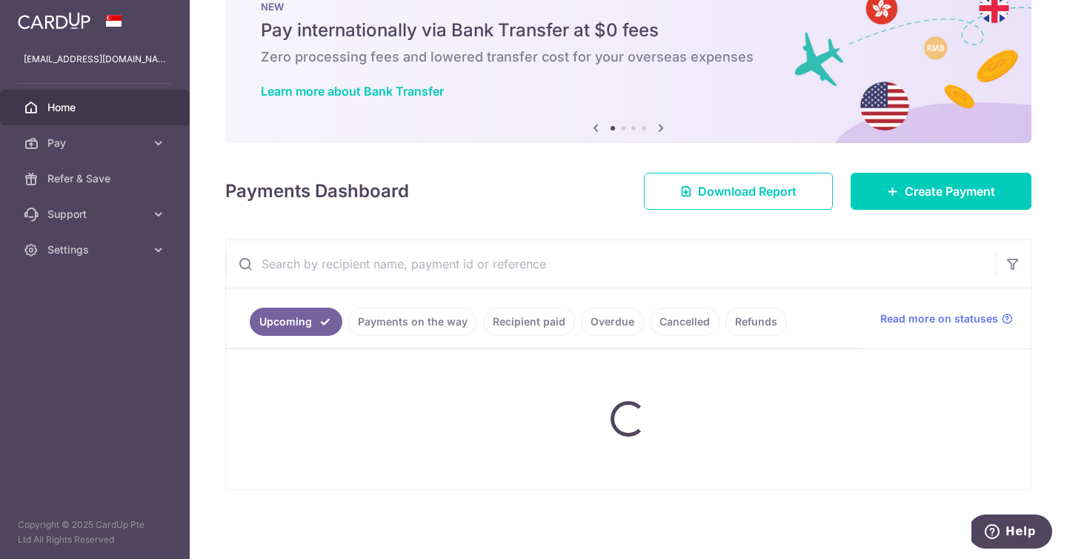
scroll to position [46, 0]
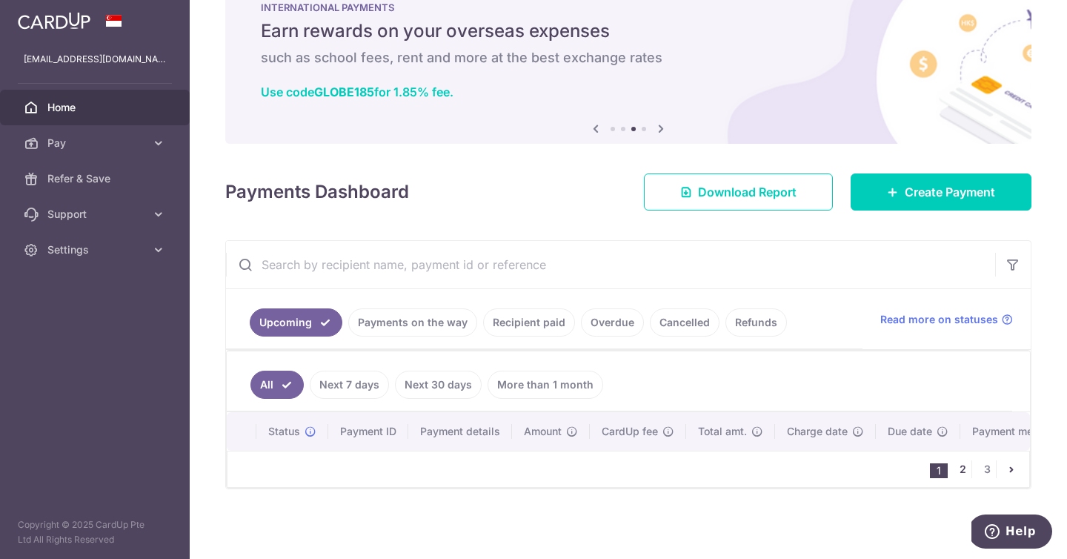
click at [960, 466] on link "2" at bounding box center [962, 469] width 18 height 18
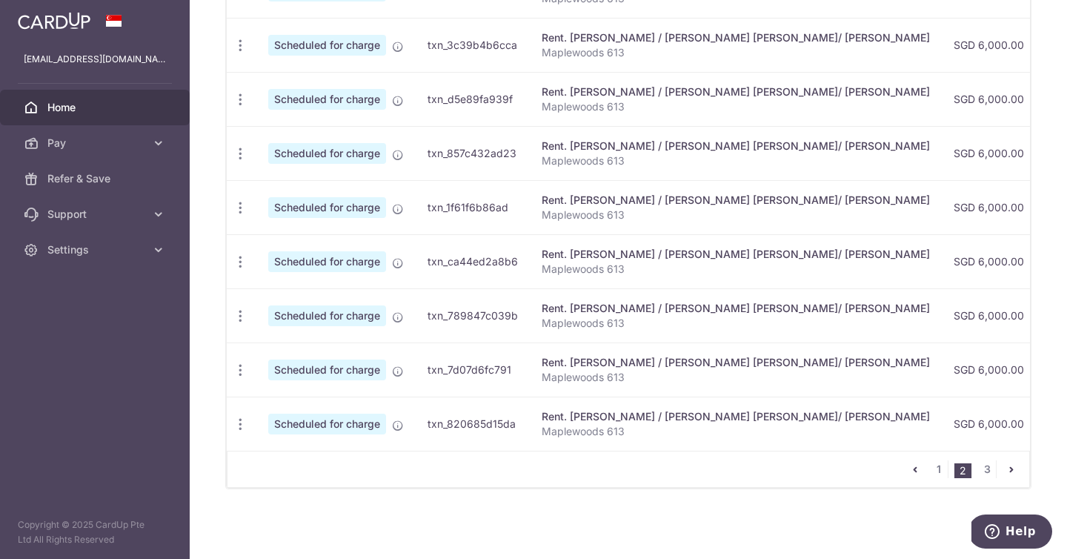
scroll to position [0, 0]
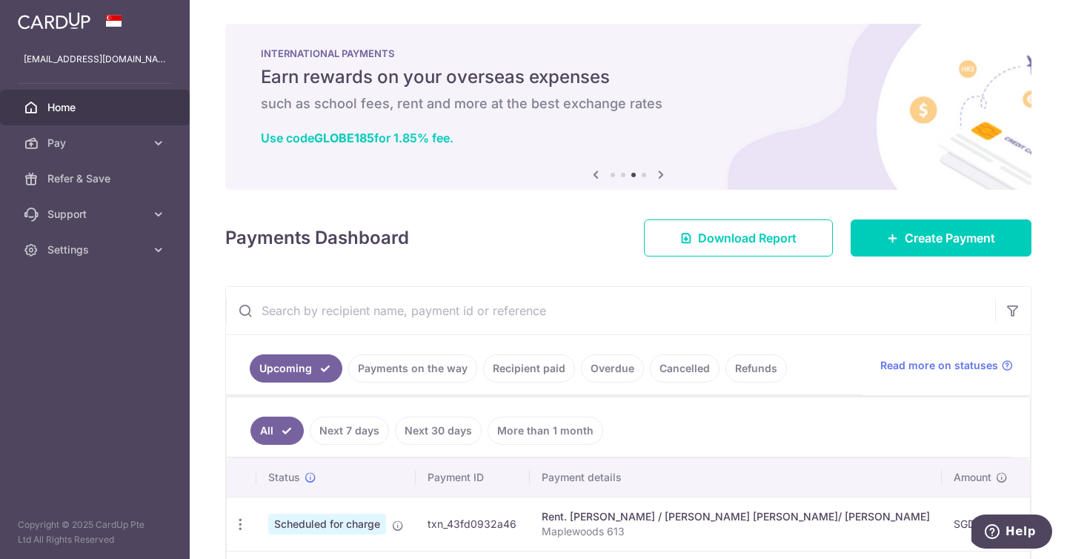
click at [518, 362] on link "Recipient paid" at bounding box center [529, 368] width 92 height 28
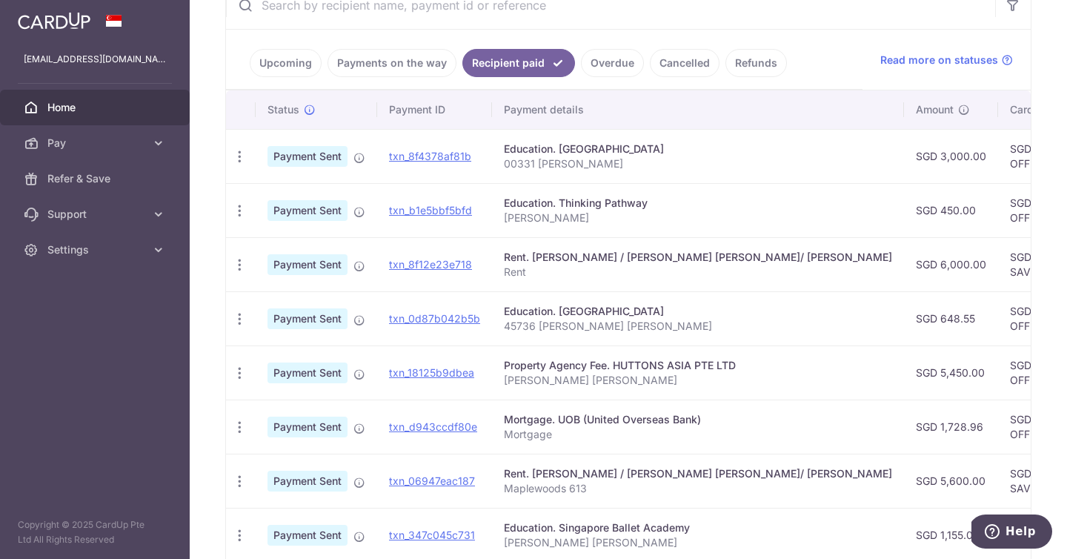
scroll to position [310, 0]
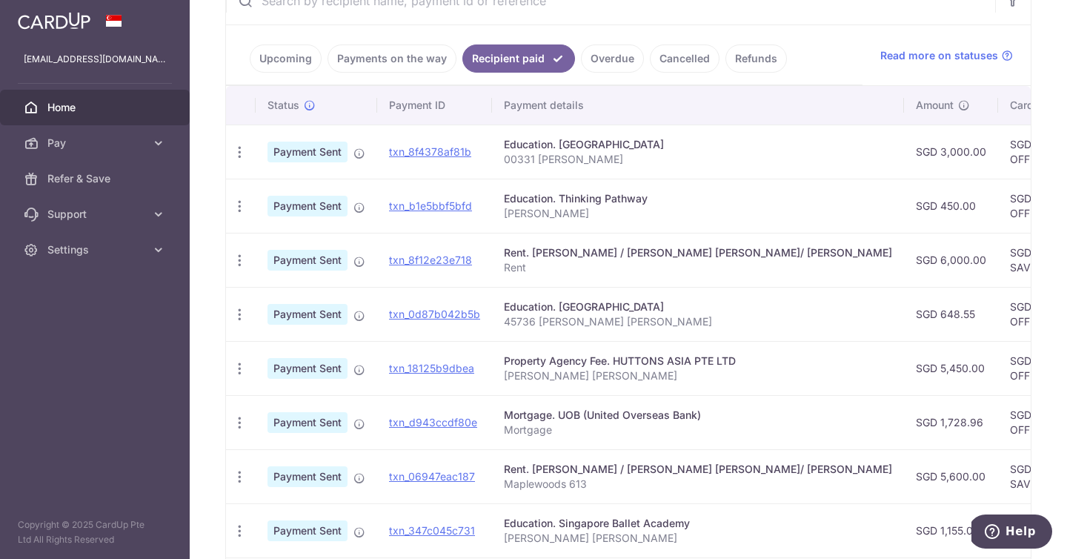
drag, startPoint x: 878, startPoint y: 432, endPoint x: 800, endPoint y: 425, distance: 78.1
click at [904, 425] on td "SGD 1,728.96" at bounding box center [951, 422] width 94 height 54
copy td "SGD 1,728.96"
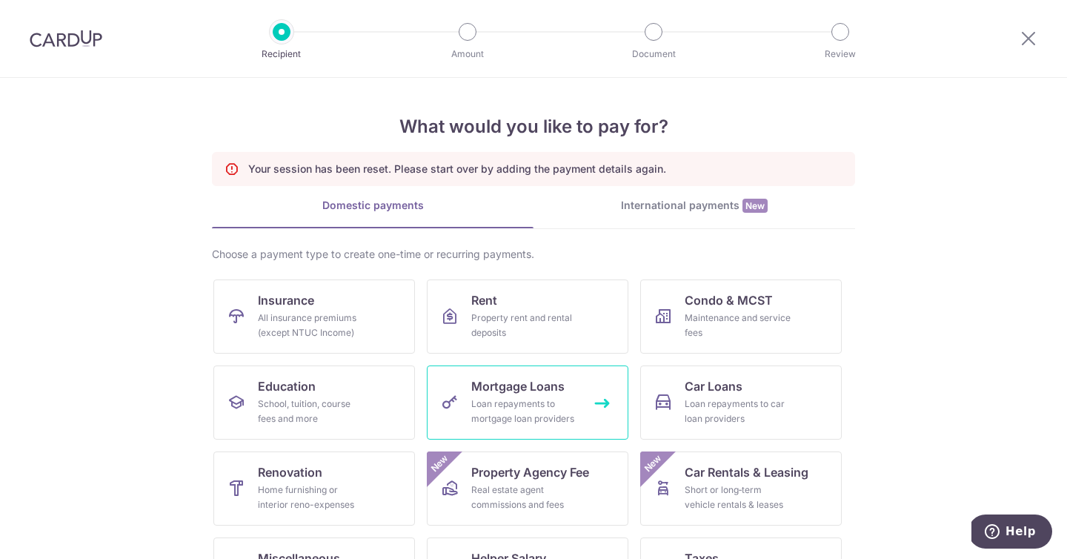
click at [543, 421] on div "Loan repayments to mortgage loan providers" at bounding box center [524, 411] width 107 height 30
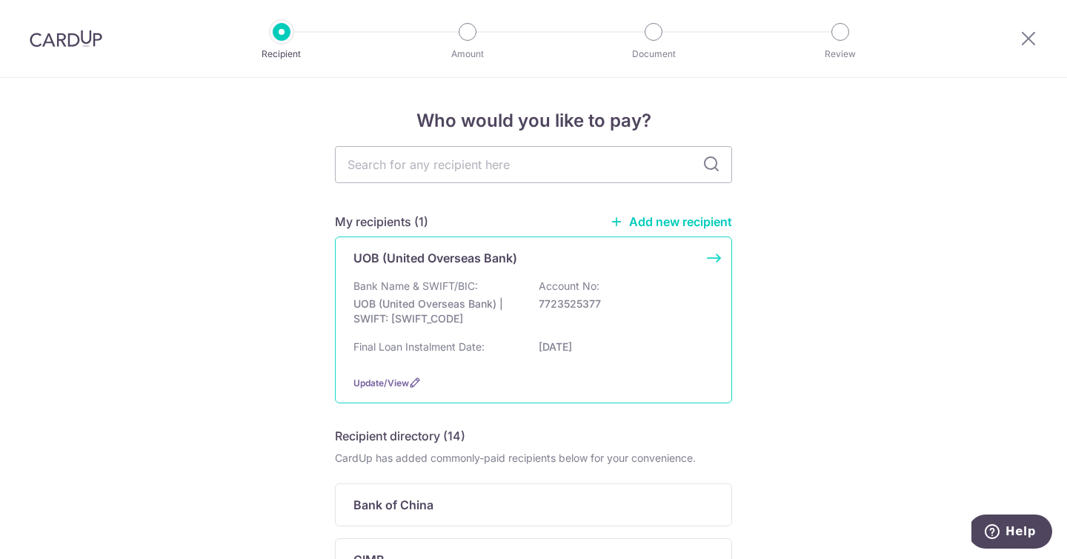
click at [558, 247] on div "UOB (United Overseas Bank) Bank Name & SWIFT/BIC: UOB (United Overseas Bank) | …" at bounding box center [533, 319] width 397 height 167
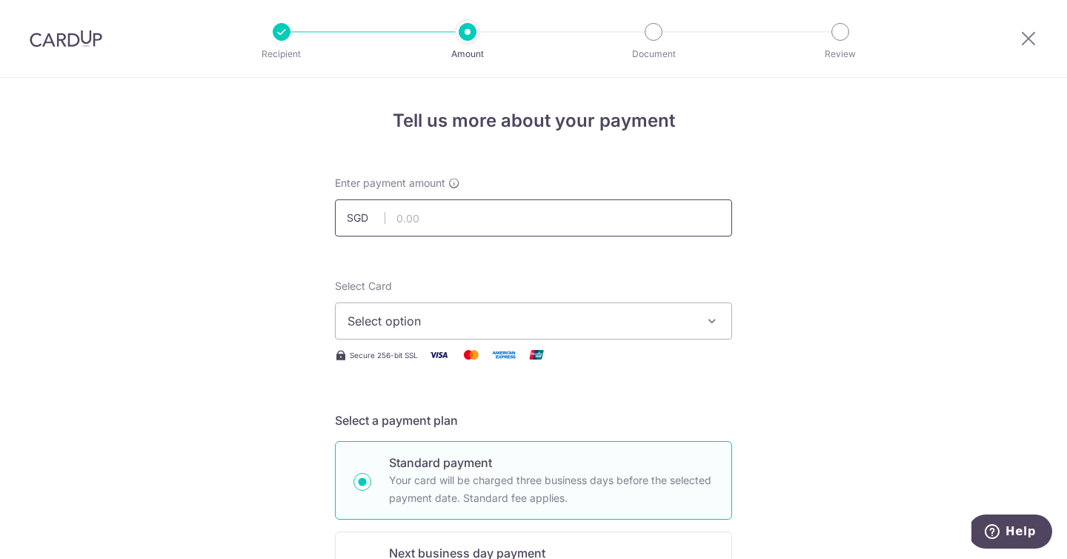
click at [545, 210] on input "text" at bounding box center [533, 217] width 397 height 37
paste input "1,728.96"
type input "1,728.96"
click at [498, 326] on span "Select option" at bounding box center [519, 321] width 345 height 18
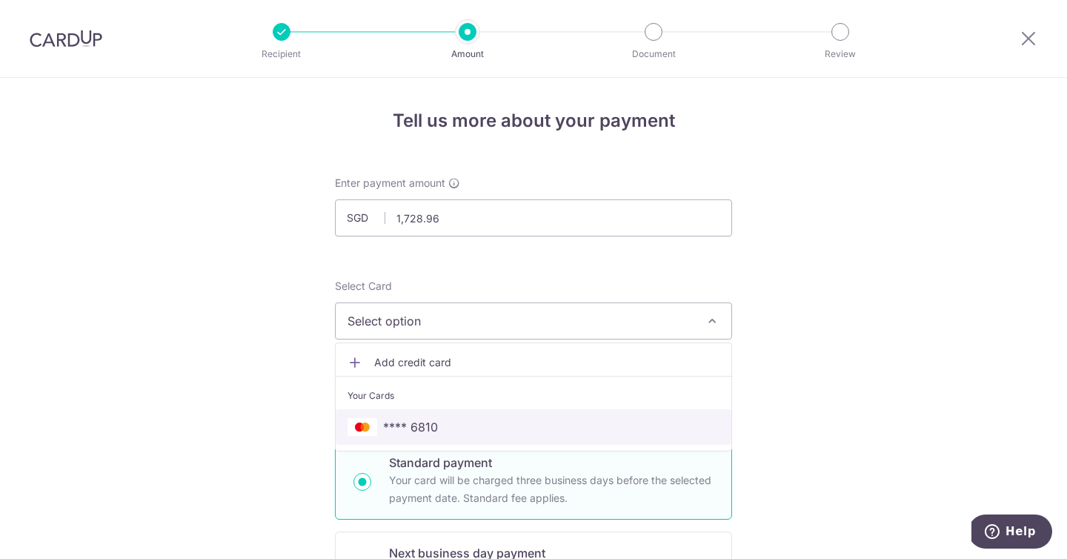
click at [488, 431] on span "**** 6810" at bounding box center [533, 427] width 372 height 18
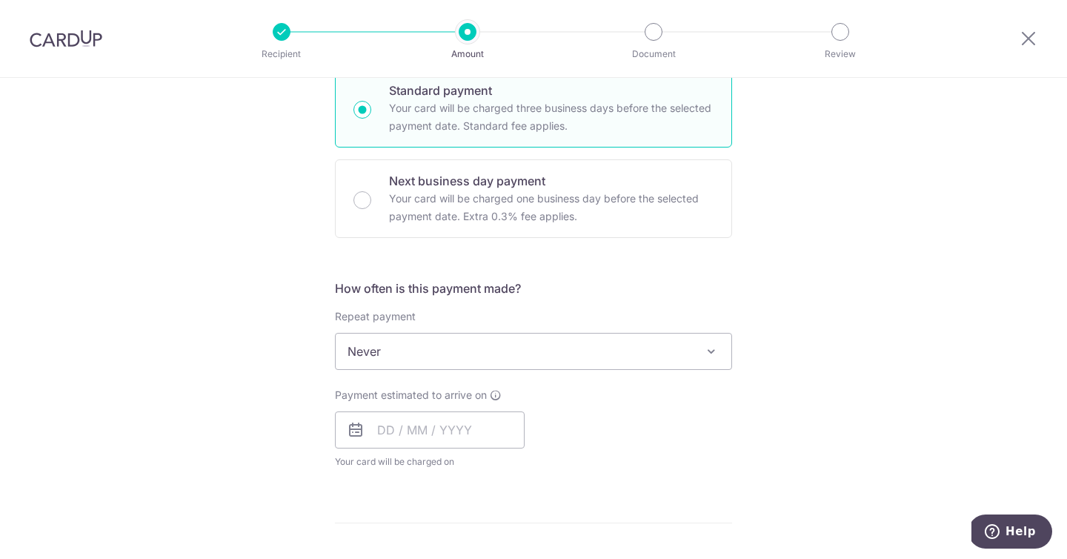
scroll to position [393, 0]
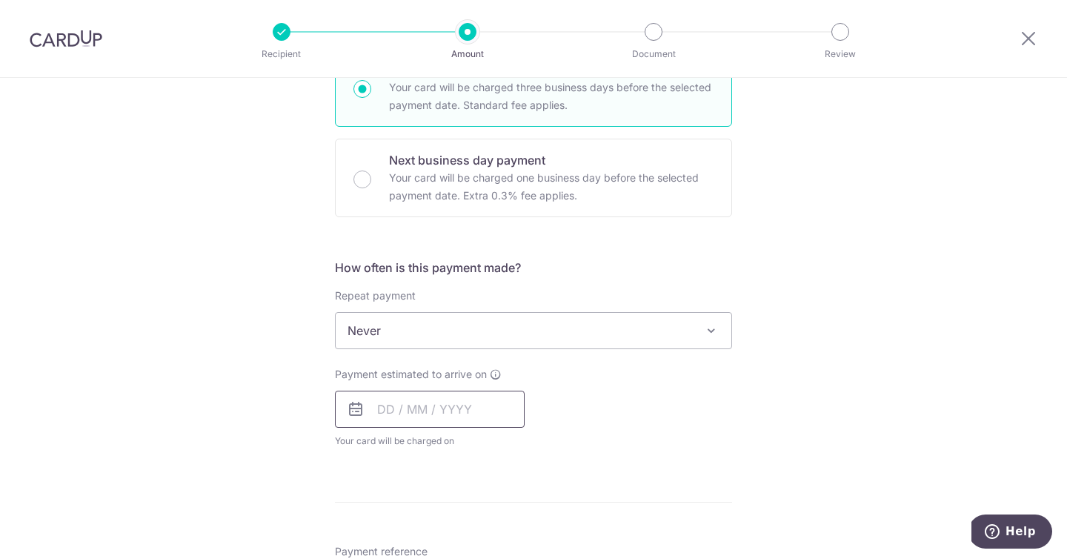
click at [450, 416] on input "text" at bounding box center [430, 408] width 190 height 37
click at [513, 544] on link "10" at bounding box center [514, 544] width 24 height 24
type input "10/10/2025"
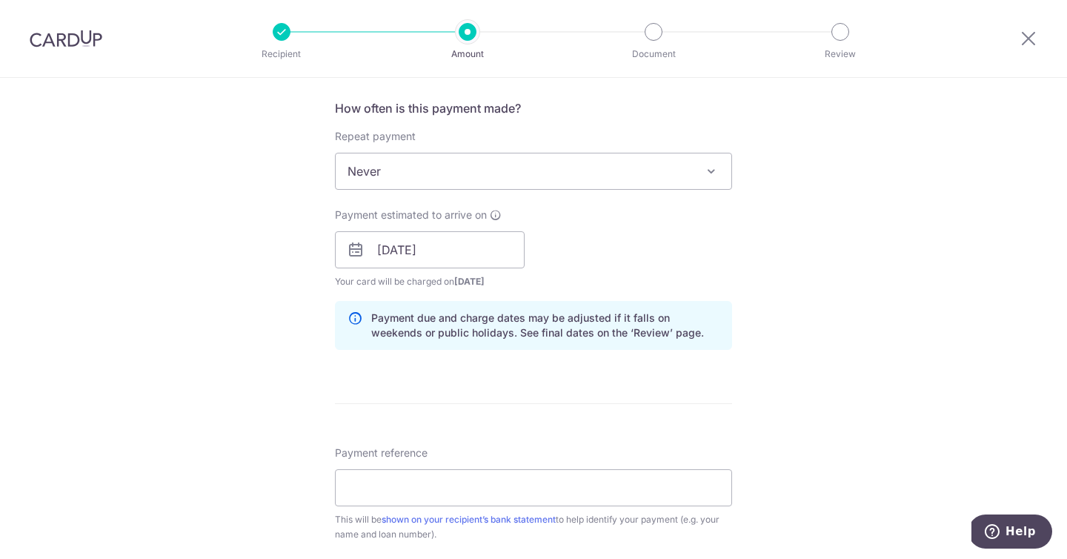
scroll to position [555, 0]
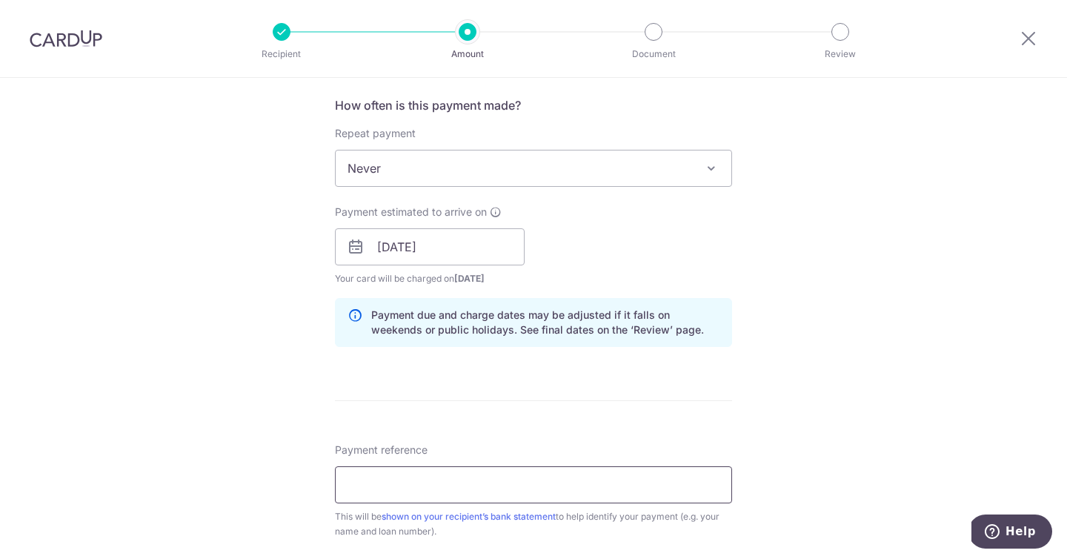
click at [436, 487] on input "Payment reference" at bounding box center [533, 484] width 397 height 37
type input "Maplewoods 613"
click at [504, 304] on div "Payment due and charge dates may be adjusted if it falls on weekends or public …" at bounding box center [533, 322] width 397 height 49
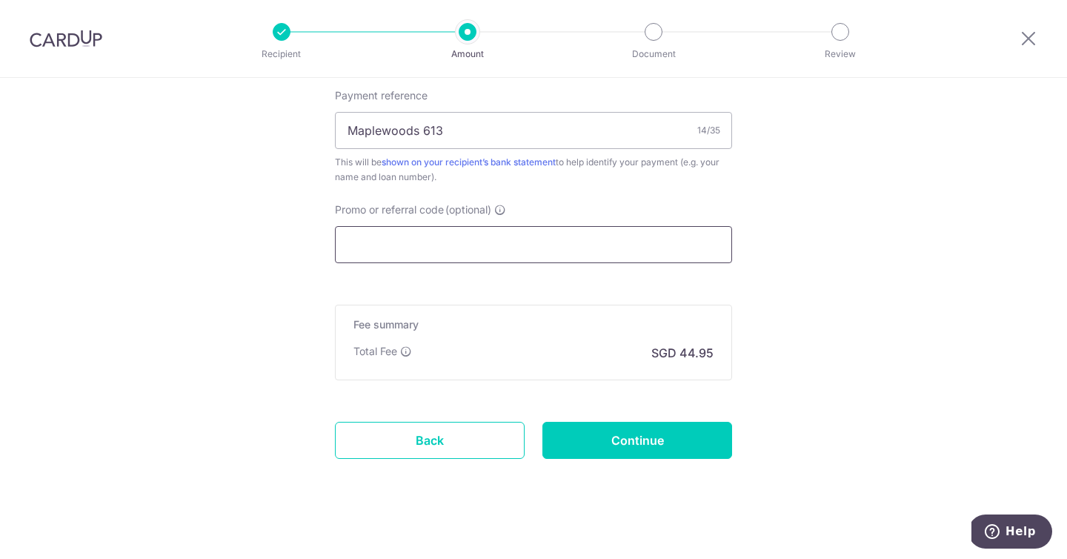
click at [496, 252] on input "Promo or referral code (optional) Enter either a promo code or a referral code …" at bounding box center [533, 244] width 397 height 37
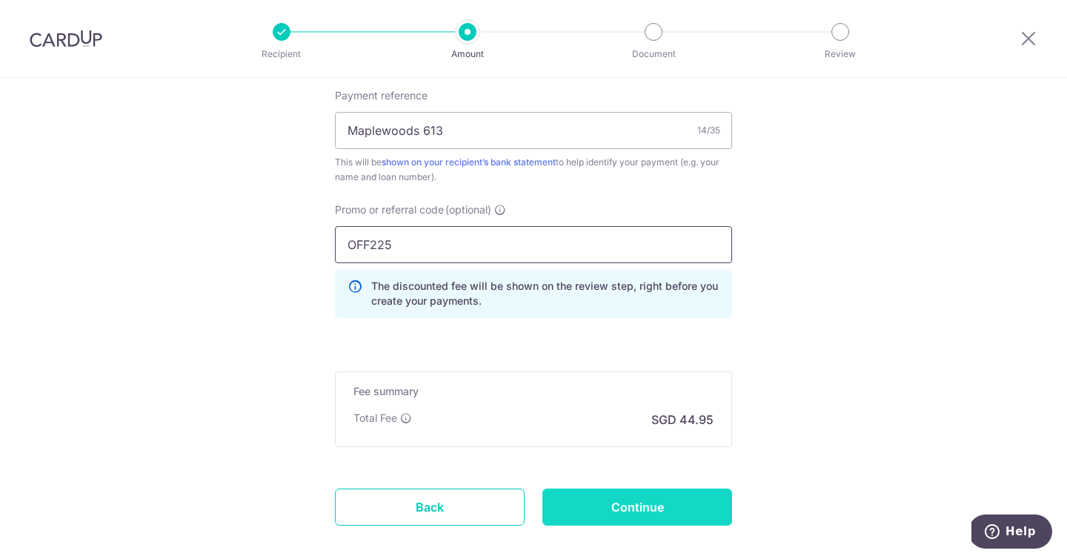
type input "OFF225"
click at [621, 501] on input "Continue" at bounding box center [637, 506] width 190 height 37
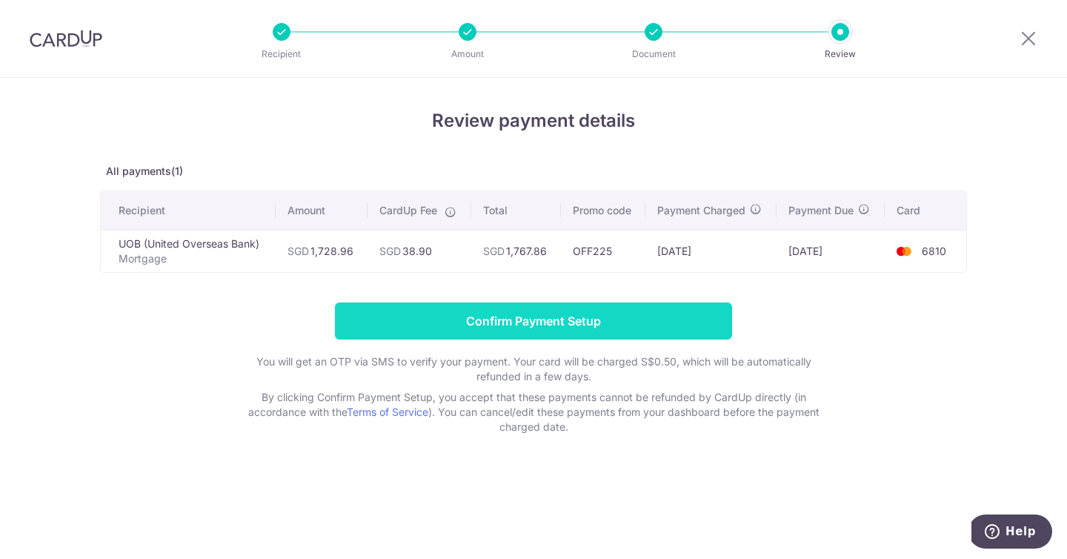
click at [577, 313] on input "Confirm Payment Setup" at bounding box center [533, 320] width 397 height 37
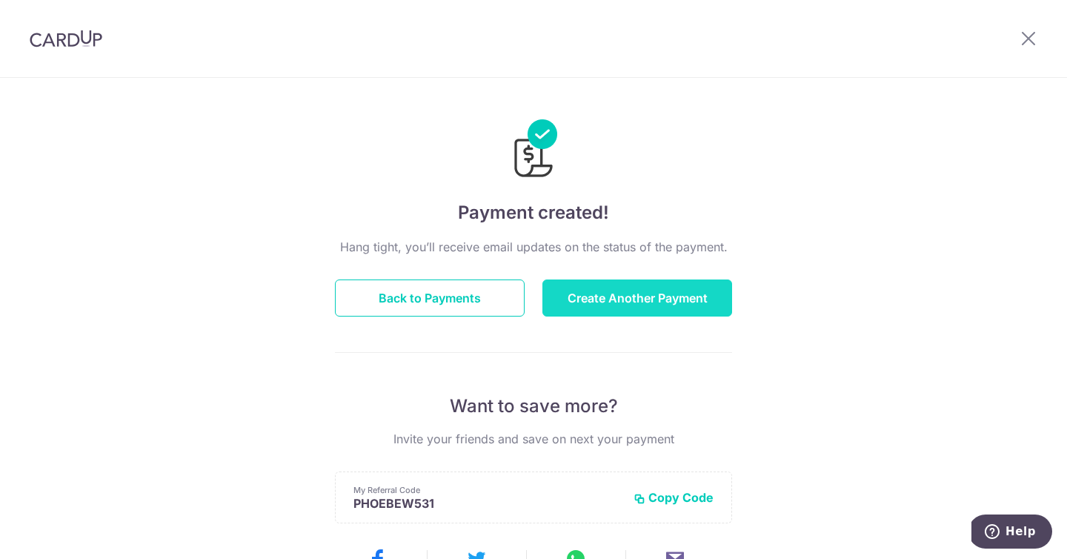
click at [576, 297] on button "Create Another Payment" at bounding box center [637, 297] width 190 height 37
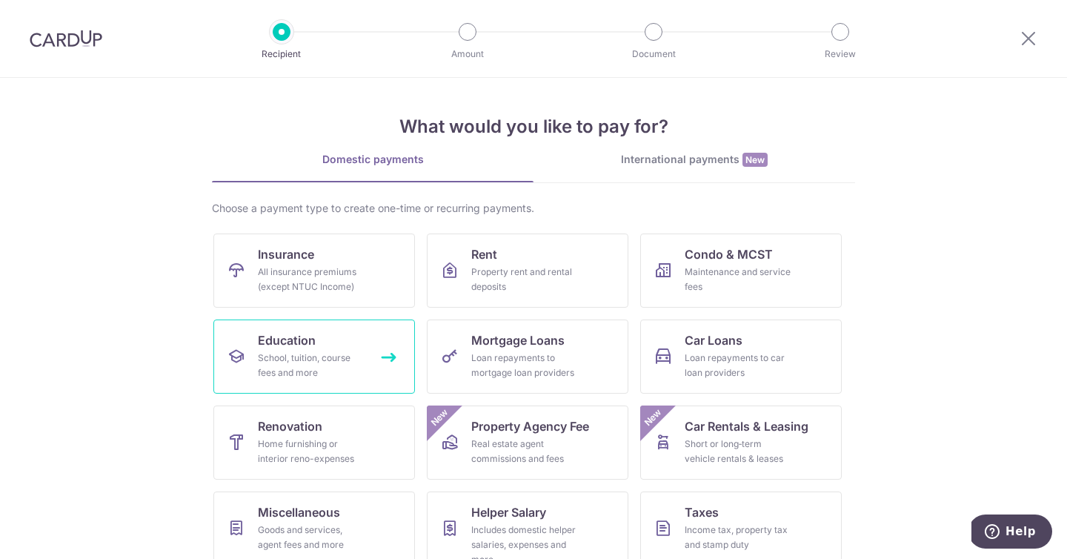
click at [355, 356] on div "School, tuition, course fees and more" at bounding box center [311, 365] width 107 height 30
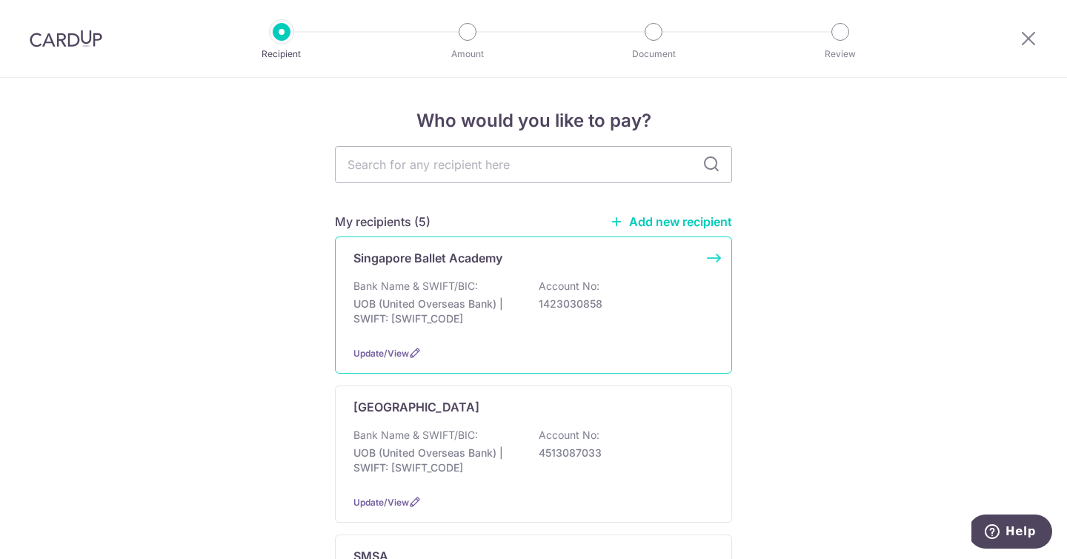
click at [519, 256] on div "Singapore Ballet Academy" at bounding box center [524, 258] width 342 height 18
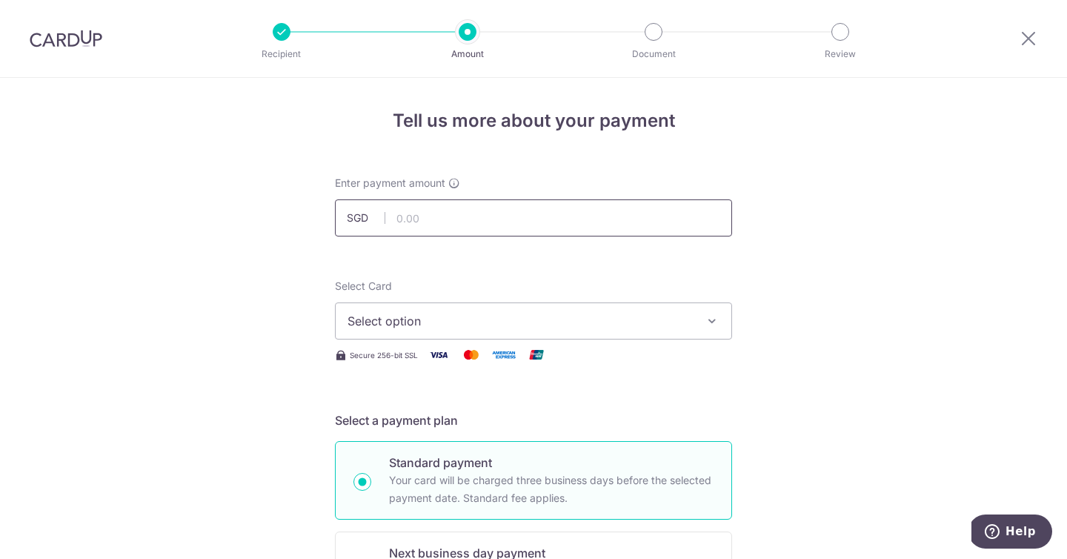
click at [497, 220] on input "text" at bounding box center [533, 217] width 397 height 37
paste input "1,728.96"
type input "1,728.96"
type input "1,155.00"
click at [480, 320] on span "Select option" at bounding box center [519, 321] width 345 height 18
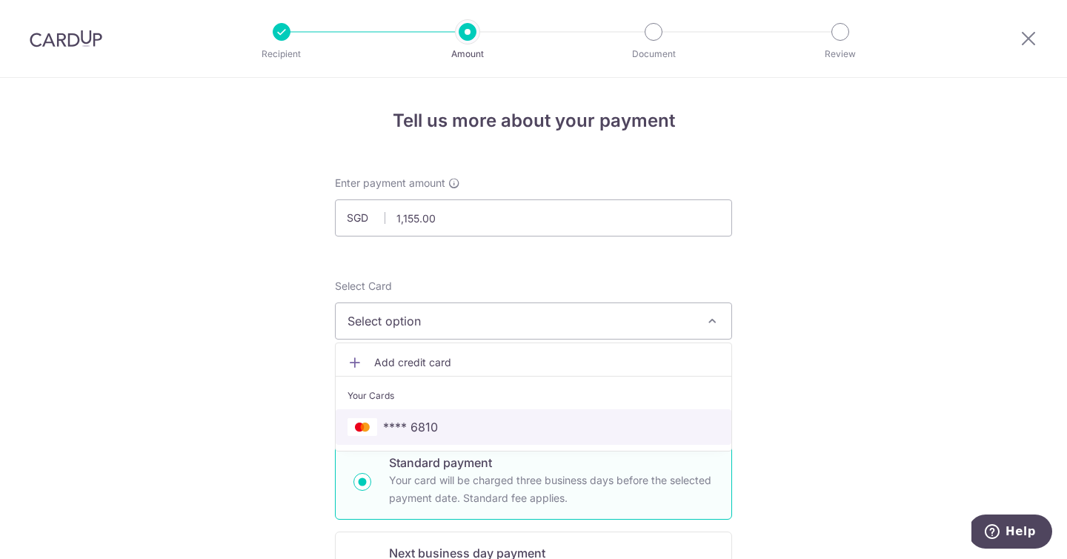
click at [474, 428] on span "**** 6810" at bounding box center [533, 427] width 372 height 18
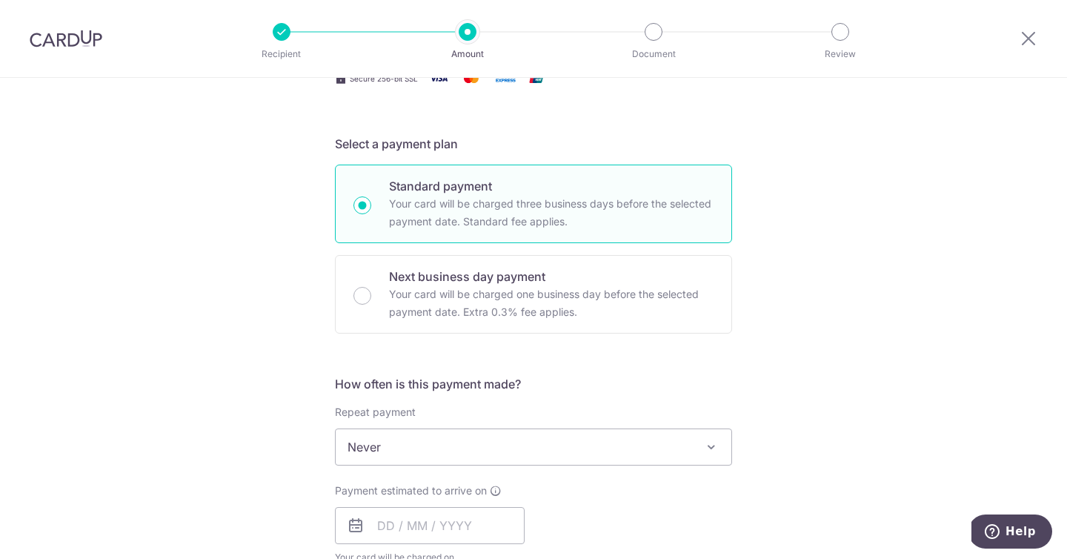
scroll to position [393, 0]
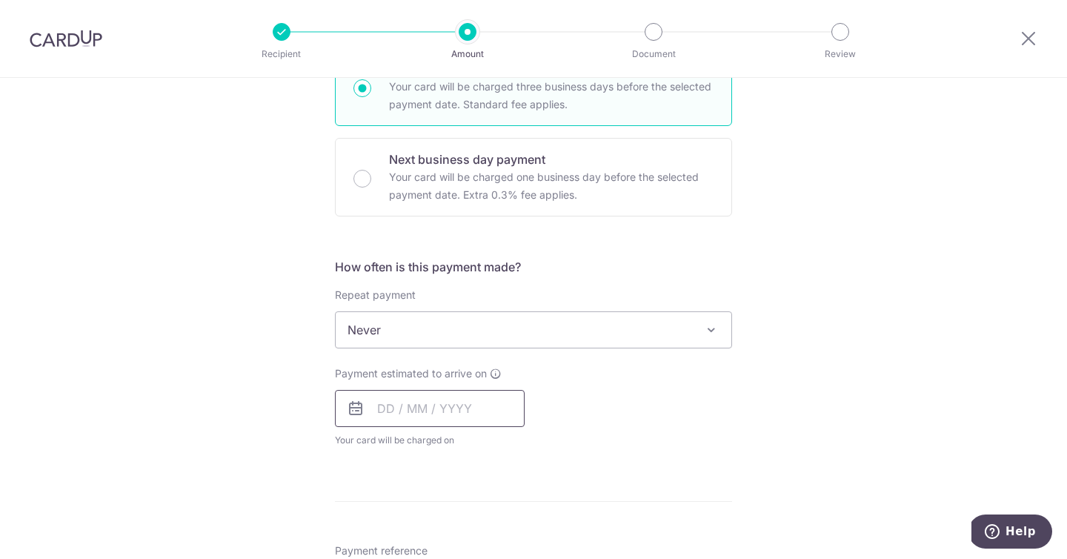
click at [431, 422] on input "text" at bounding box center [430, 408] width 190 height 37
drag, startPoint x: 510, startPoint y: 542, endPoint x: 588, endPoint y: 488, distance: 94.7
click at [510, 542] on link "10" at bounding box center [514, 543] width 24 height 24
type input "[DATE]"
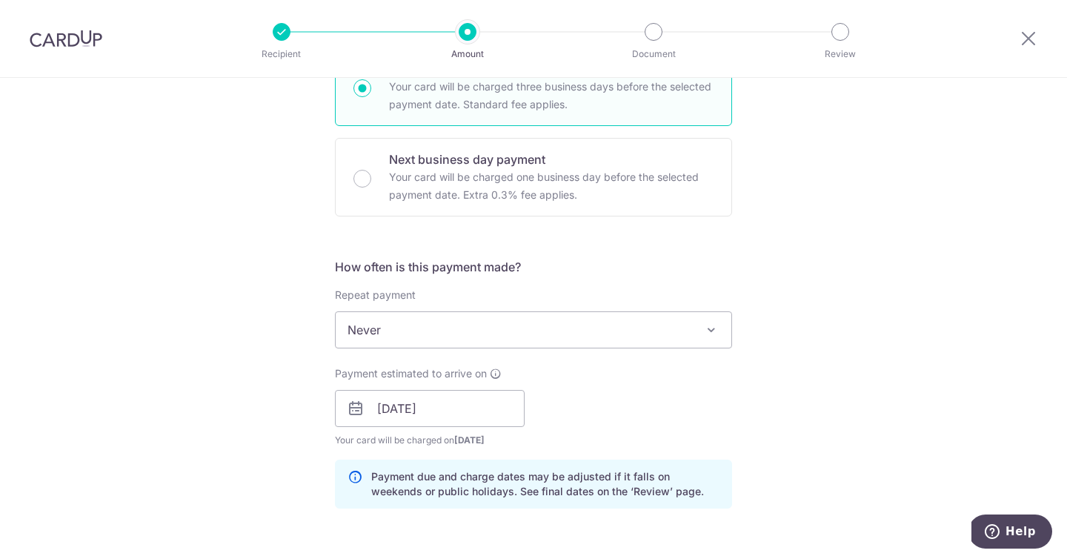
click at [615, 471] on p "Payment due and charge dates may be adjusted if it falls on weekends or public …" at bounding box center [545, 484] width 348 height 30
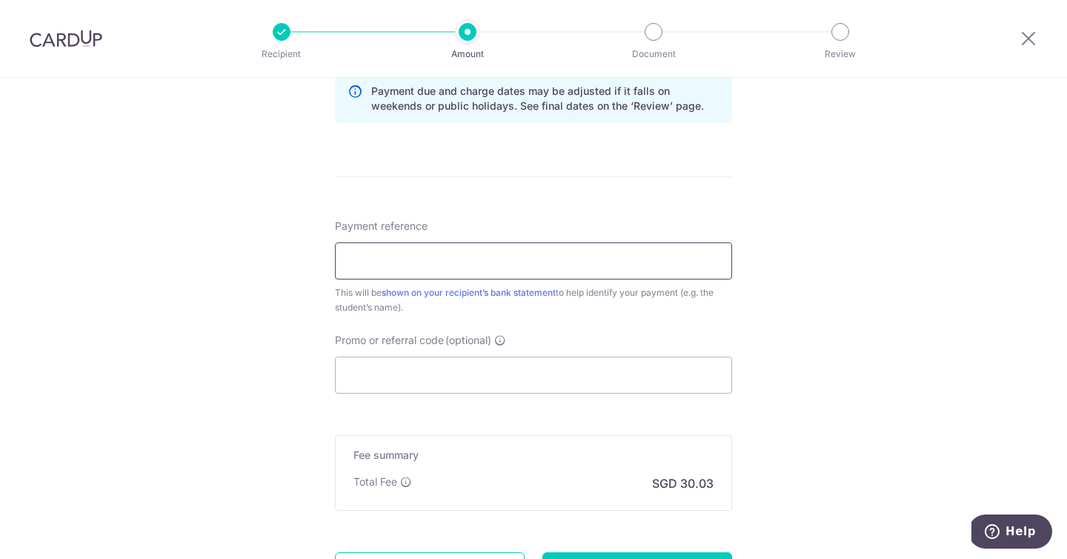
scroll to position [776, 0]
click at [484, 275] on input "Payment reference" at bounding box center [533, 263] width 397 height 37
type input "Eva Jordan Wu Ningyi"
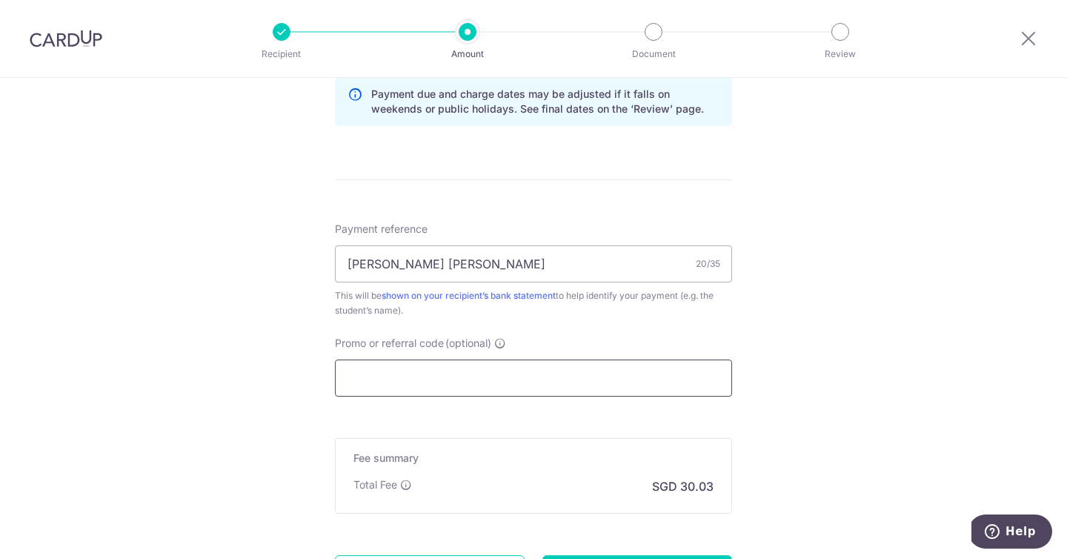
click at [476, 386] on input "Promo or referral code (optional)" at bounding box center [533, 377] width 397 height 37
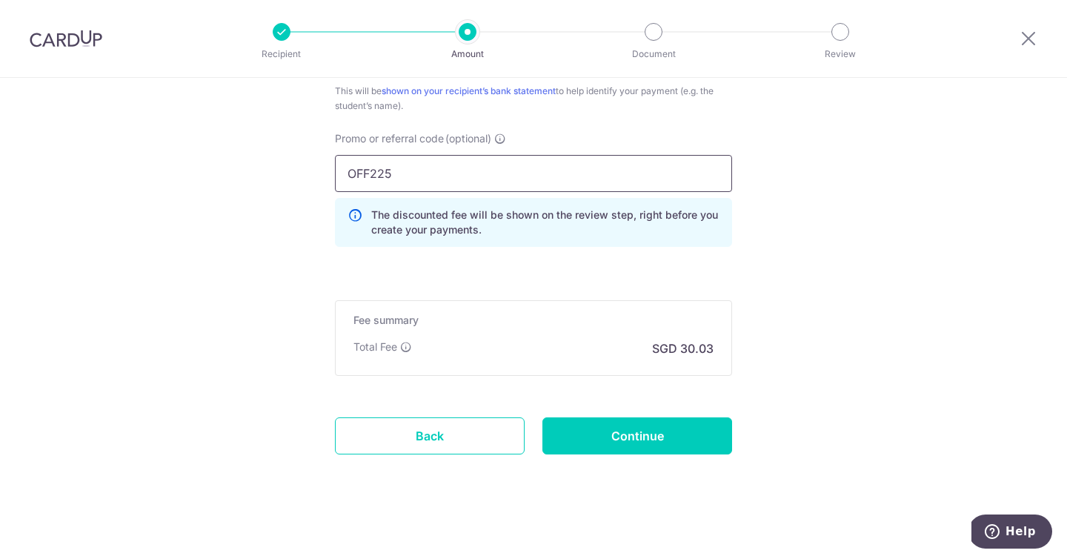
scroll to position [987, 0]
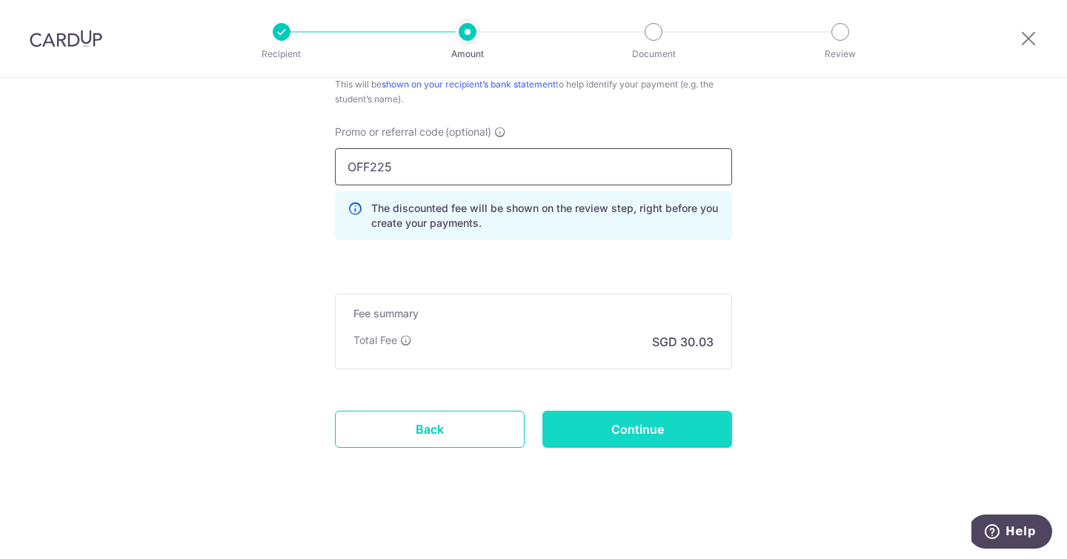
type input "OFF225"
click at [677, 434] on input "Continue" at bounding box center [637, 428] width 190 height 37
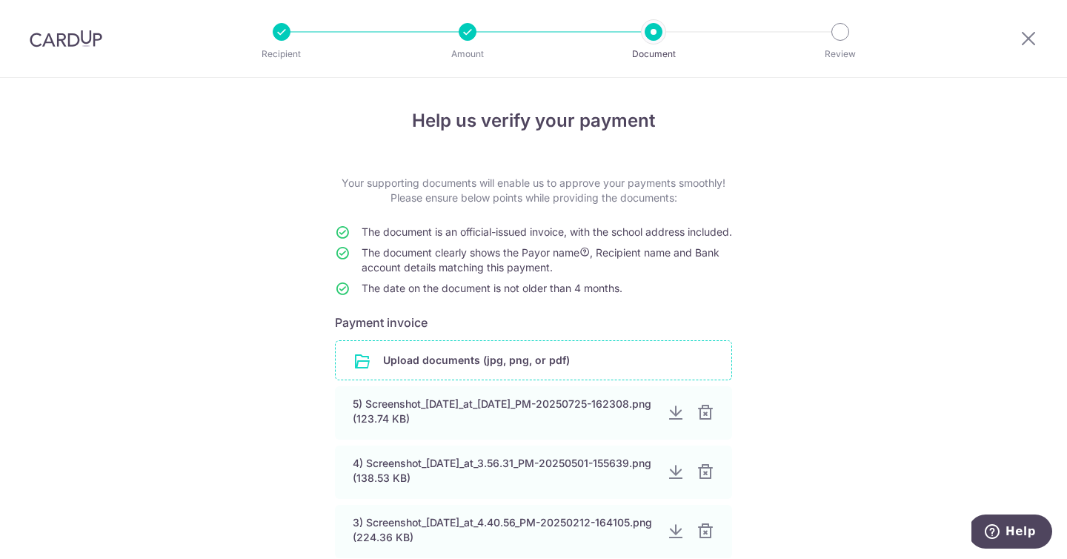
click at [527, 375] on input "file" at bounding box center [534, 360] width 396 height 39
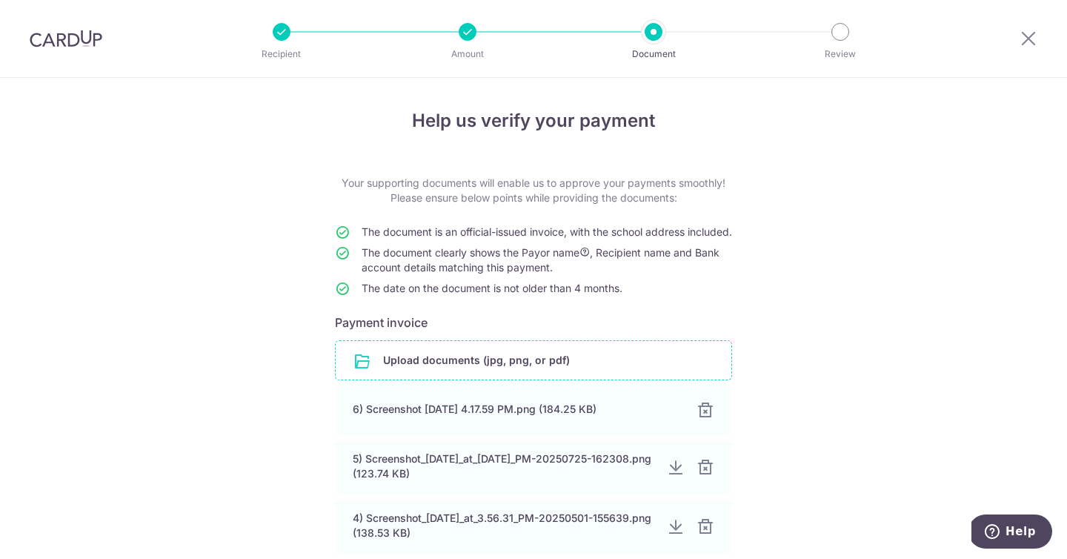
scroll to position [344, 0]
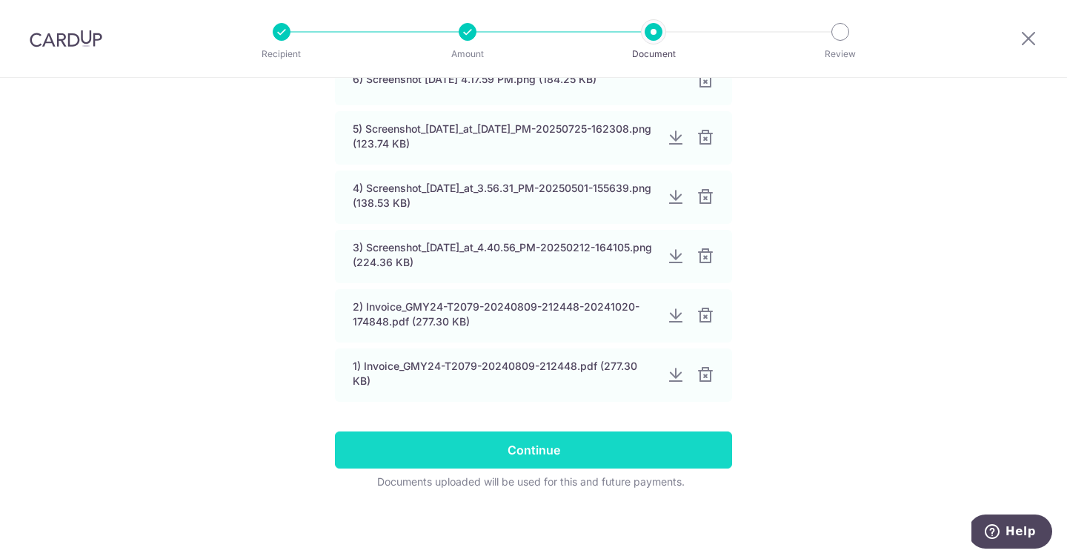
click at [599, 437] on input "Continue" at bounding box center [533, 449] width 397 height 37
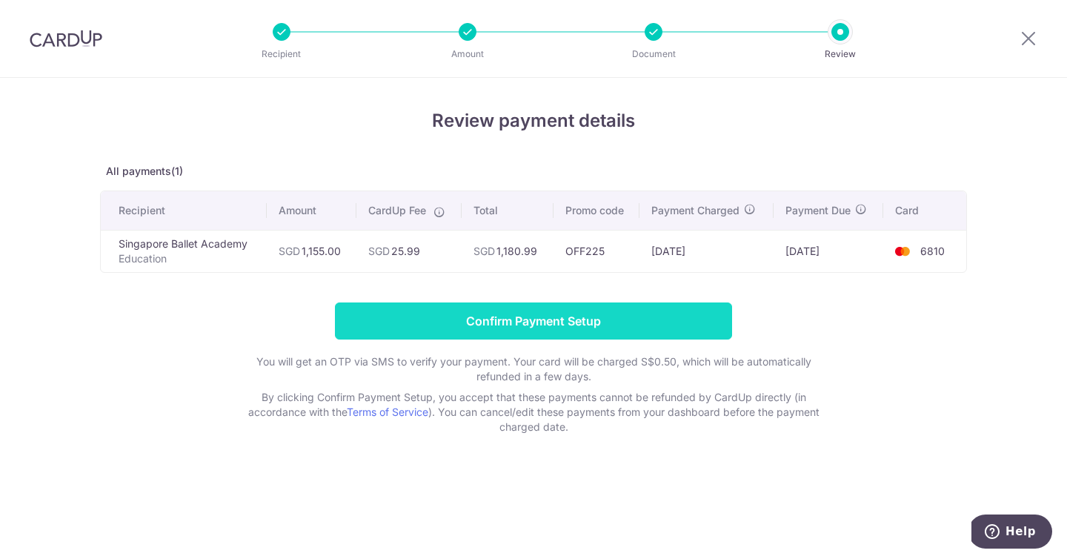
click at [520, 321] on input "Confirm Payment Setup" at bounding box center [533, 320] width 397 height 37
